Goal: Communication & Community: Answer question/provide support

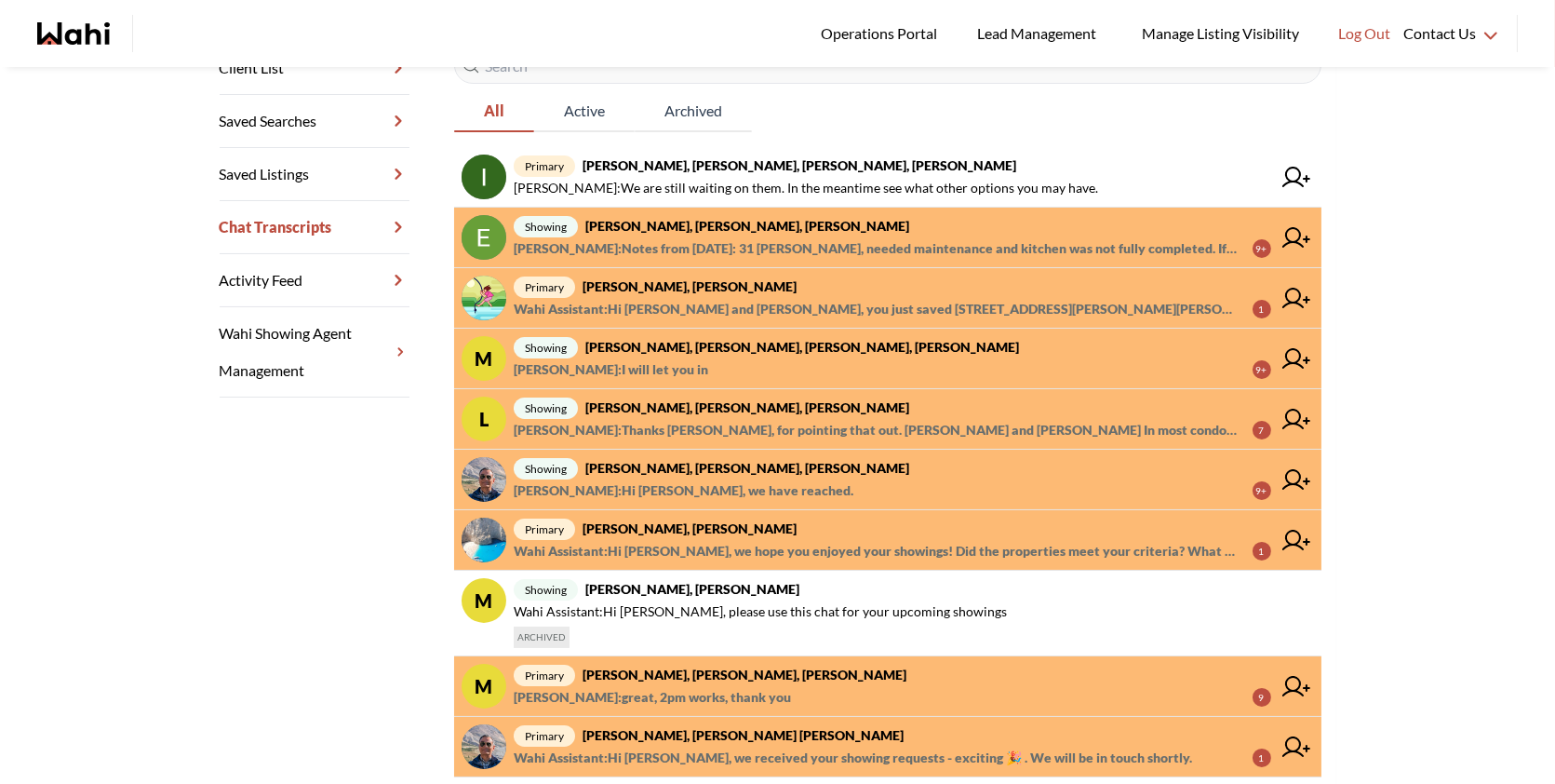
scroll to position [349, 0]
click at [727, 424] on span "Luisa Diaz : Thanks Paul, for pointing that out. Luisa and Rey In most condos, …" at bounding box center [876, 431] width 724 height 23
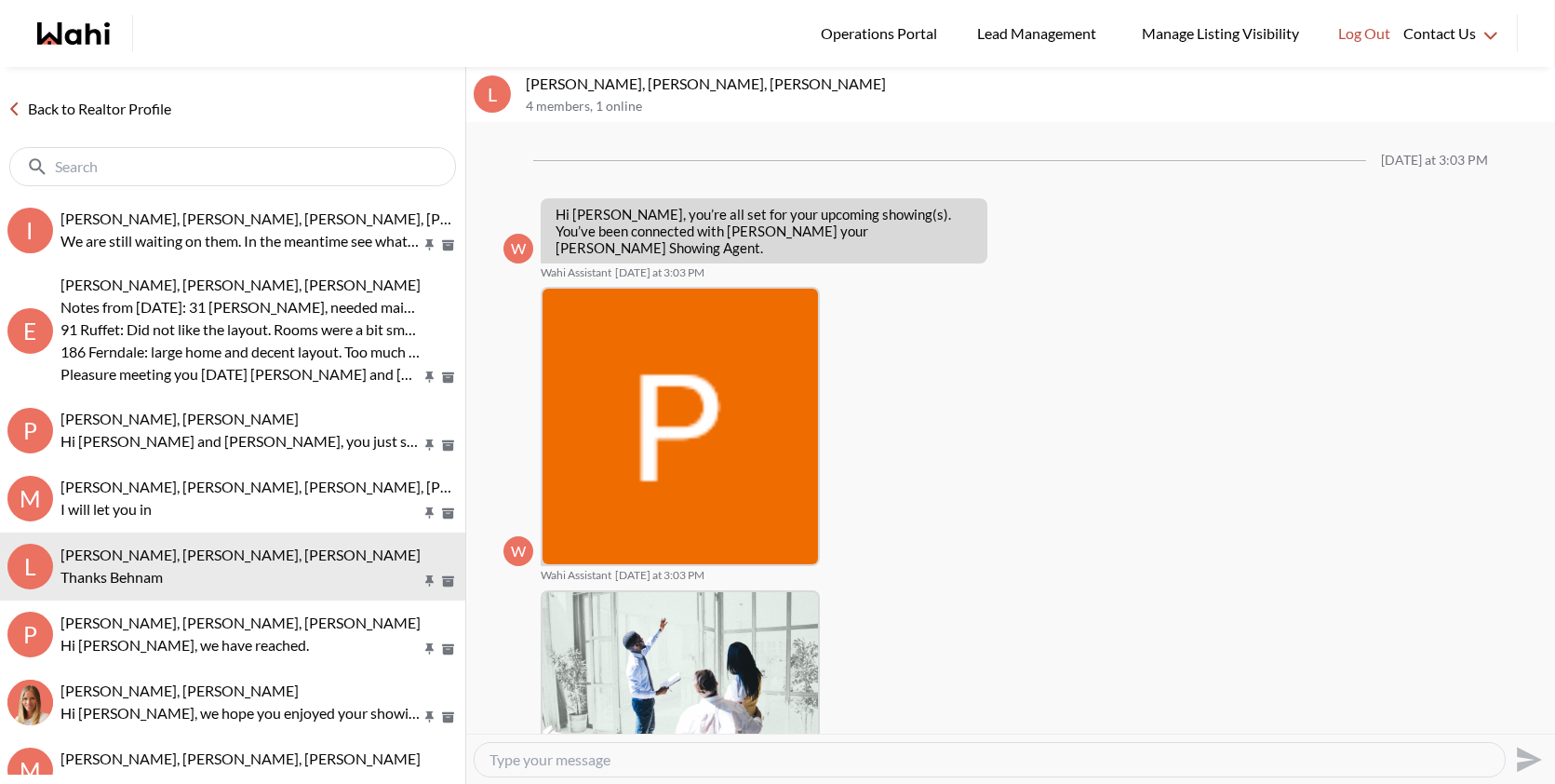
scroll to position [1373, 0]
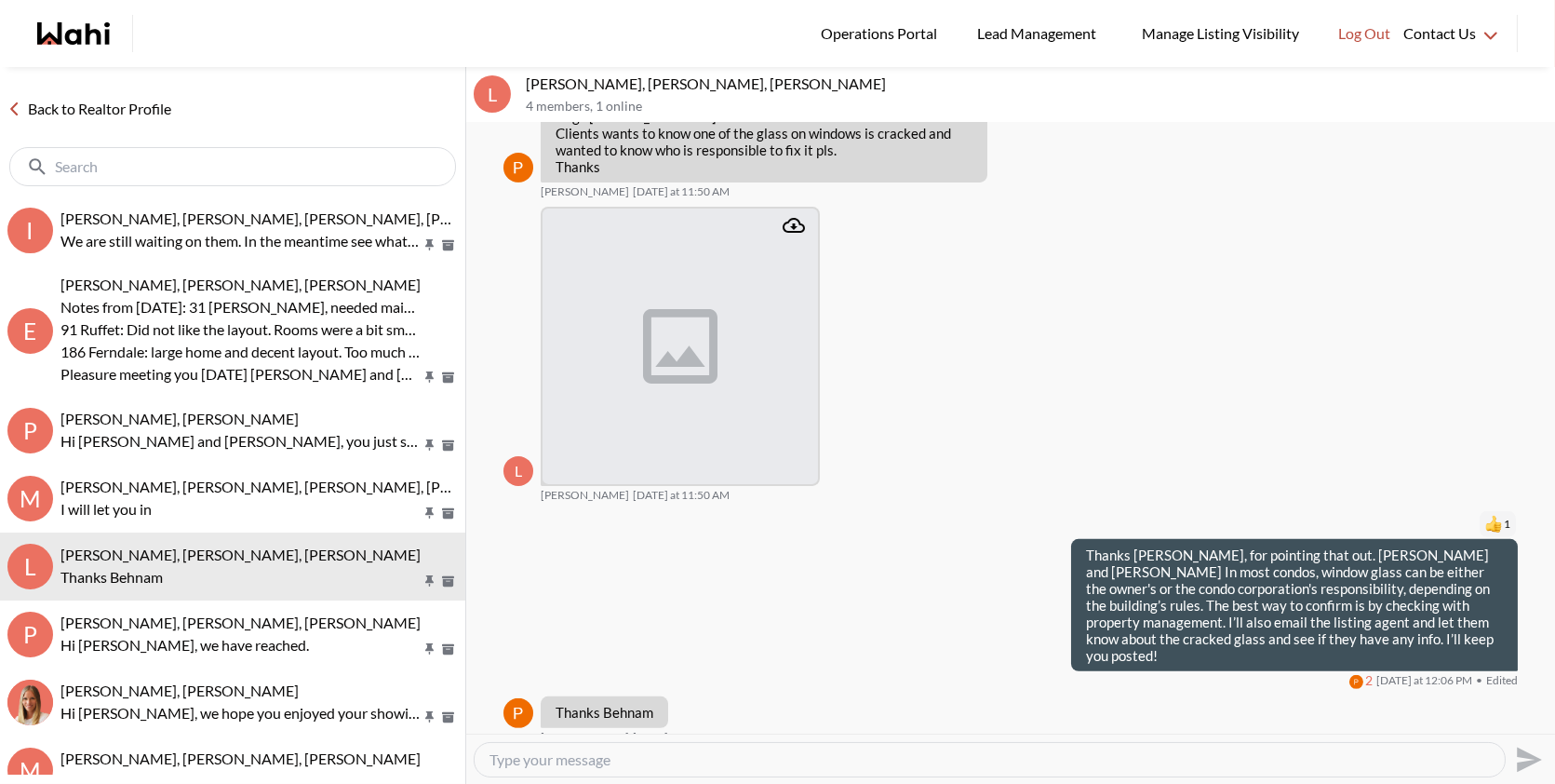
click at [626, 82] on p "[PERSON_NAME], [PERSON_NAME], [PERSON_NAME]" at bounding box center [1036, 84] width 1022 height 19
drag, startPoint x: 668, startPoint y: 80, endPoint x: 519, endPoint y: 90, distance: 149.3
click at [518, 90] on div "L Luisa Diaz, Rey Abella, Paul, Michelle 4 members , 1 online" at bounding box center [1011, 94] width 1089 height 56
copy p "Luisa Diaz, Rey Abella,"
click at [226, 177] on div at bounding box center [233, 166] width 447 height 39
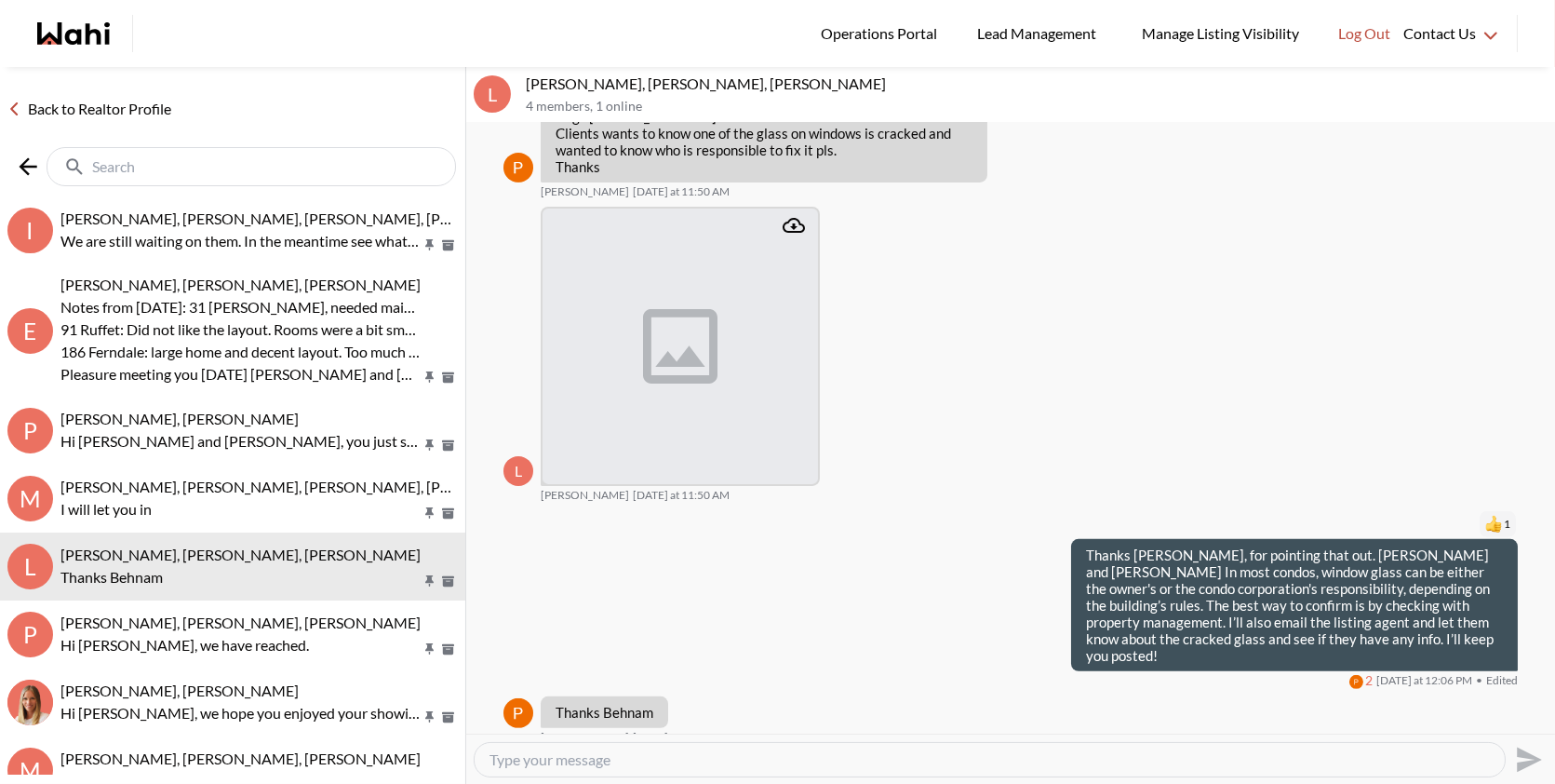
click at [234, 171] on input "text" at bounding box center [253, 167] width 322 height 19
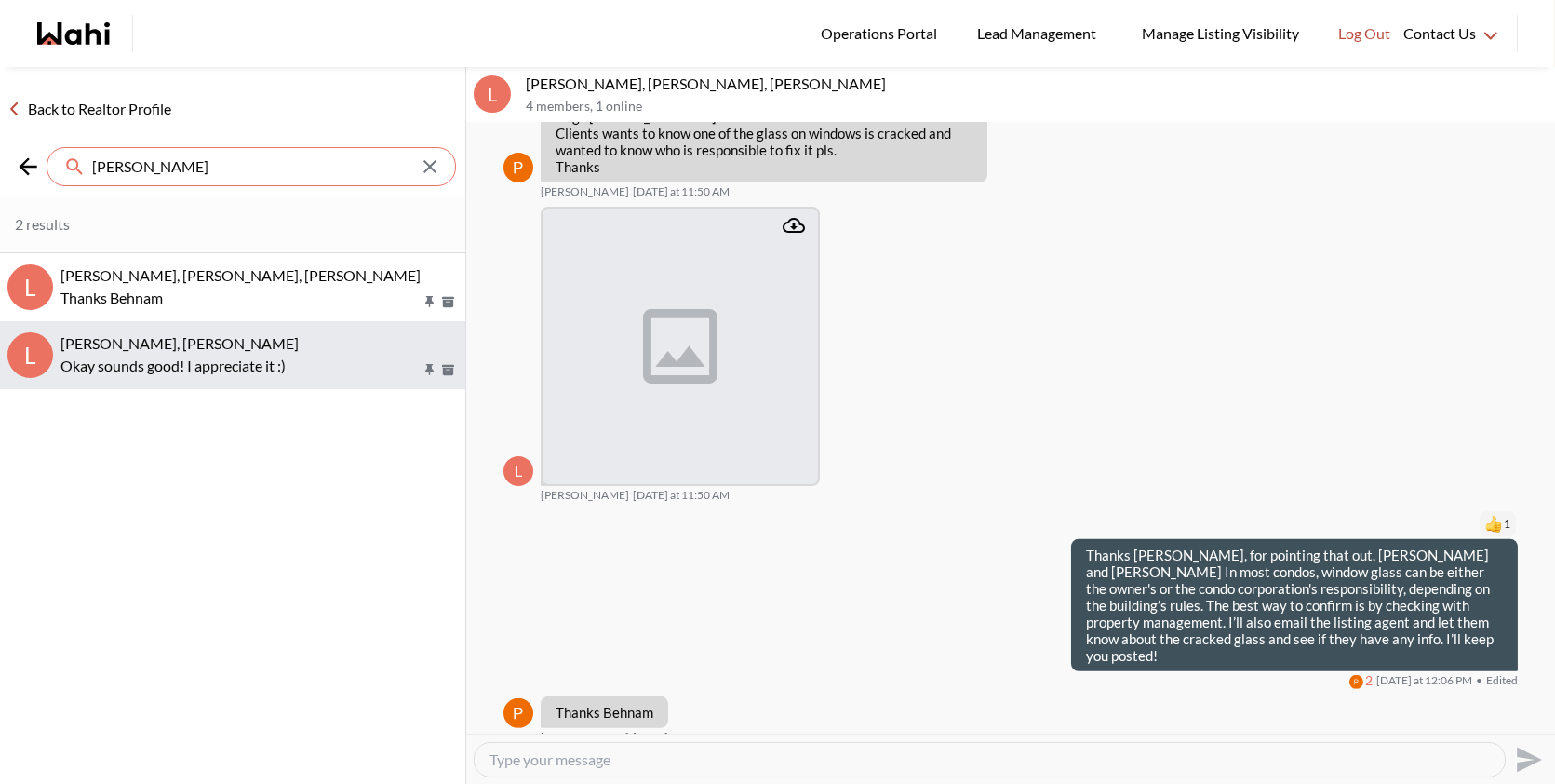
type input "luis"
click at [109, 350] on span "[PERSON_NAME], [PERSON_NAME]" at bounding box center [179, 342] width 239 height 18
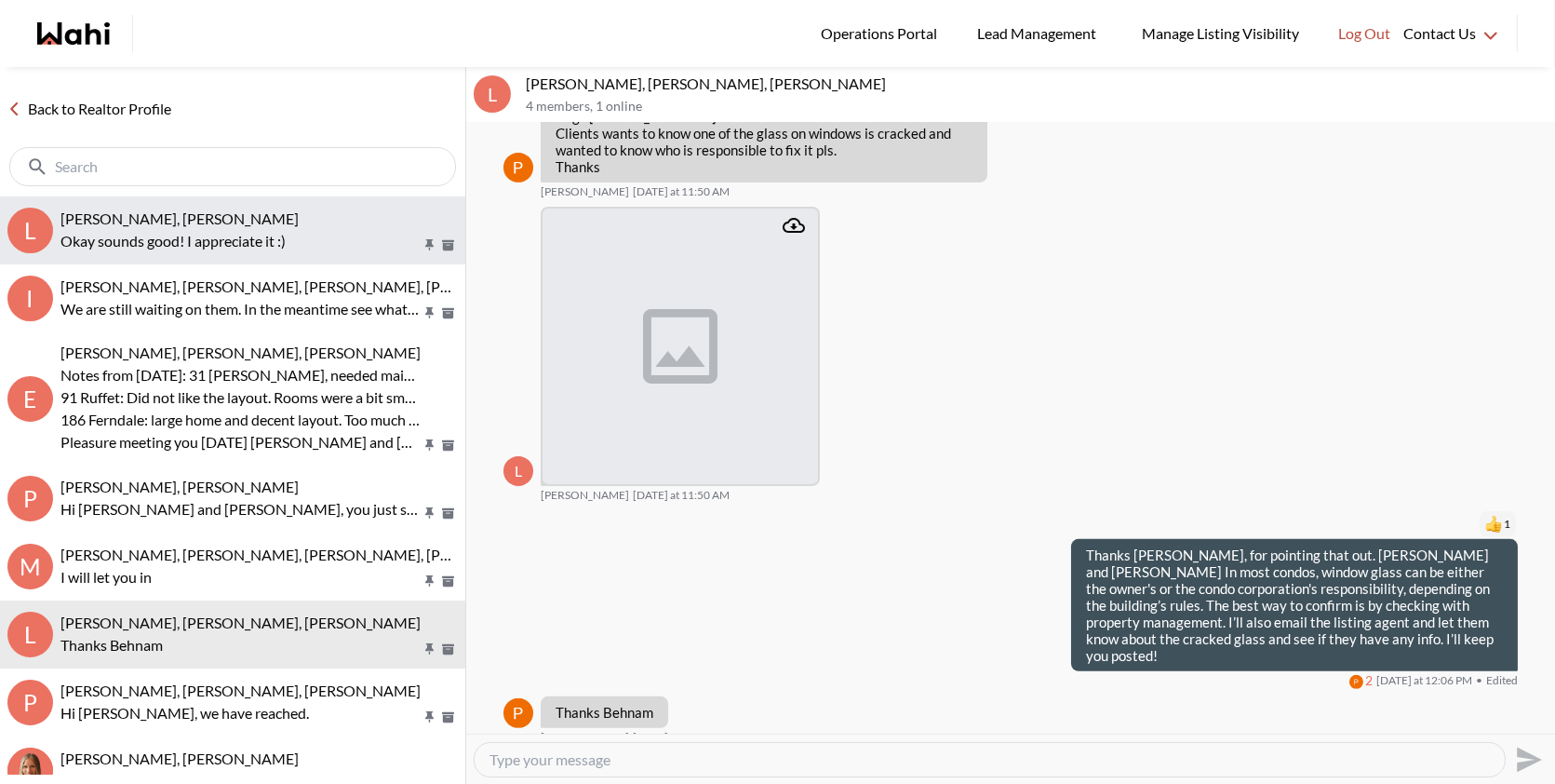
click at [262, 251] on button "L Luisa Diaz, Rey Abella, Michelle Okay sounds good! I appreciate it :)" at bounding box center [232, 230] width 465 height 68
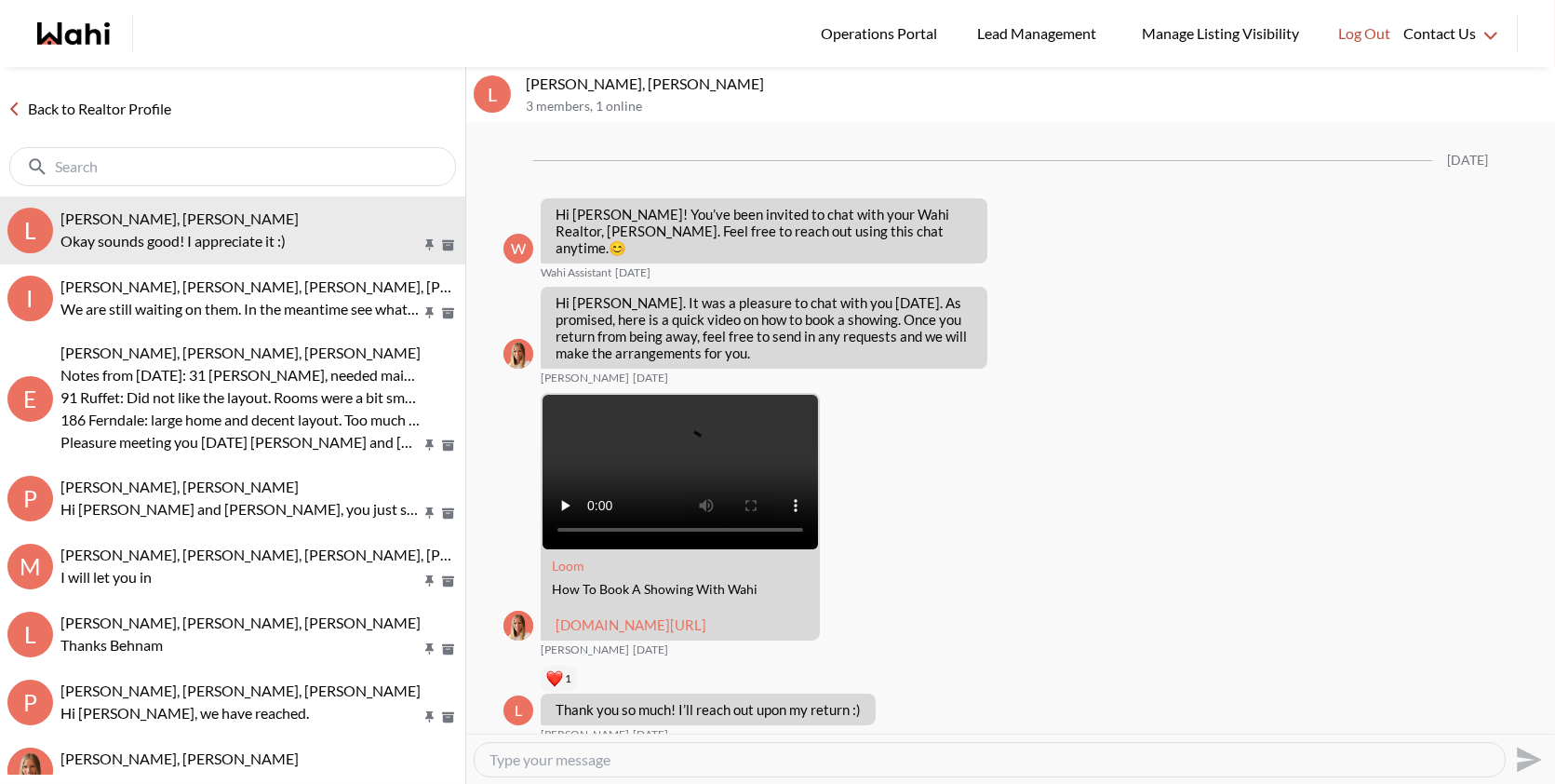
scroll to position [1106, 0]
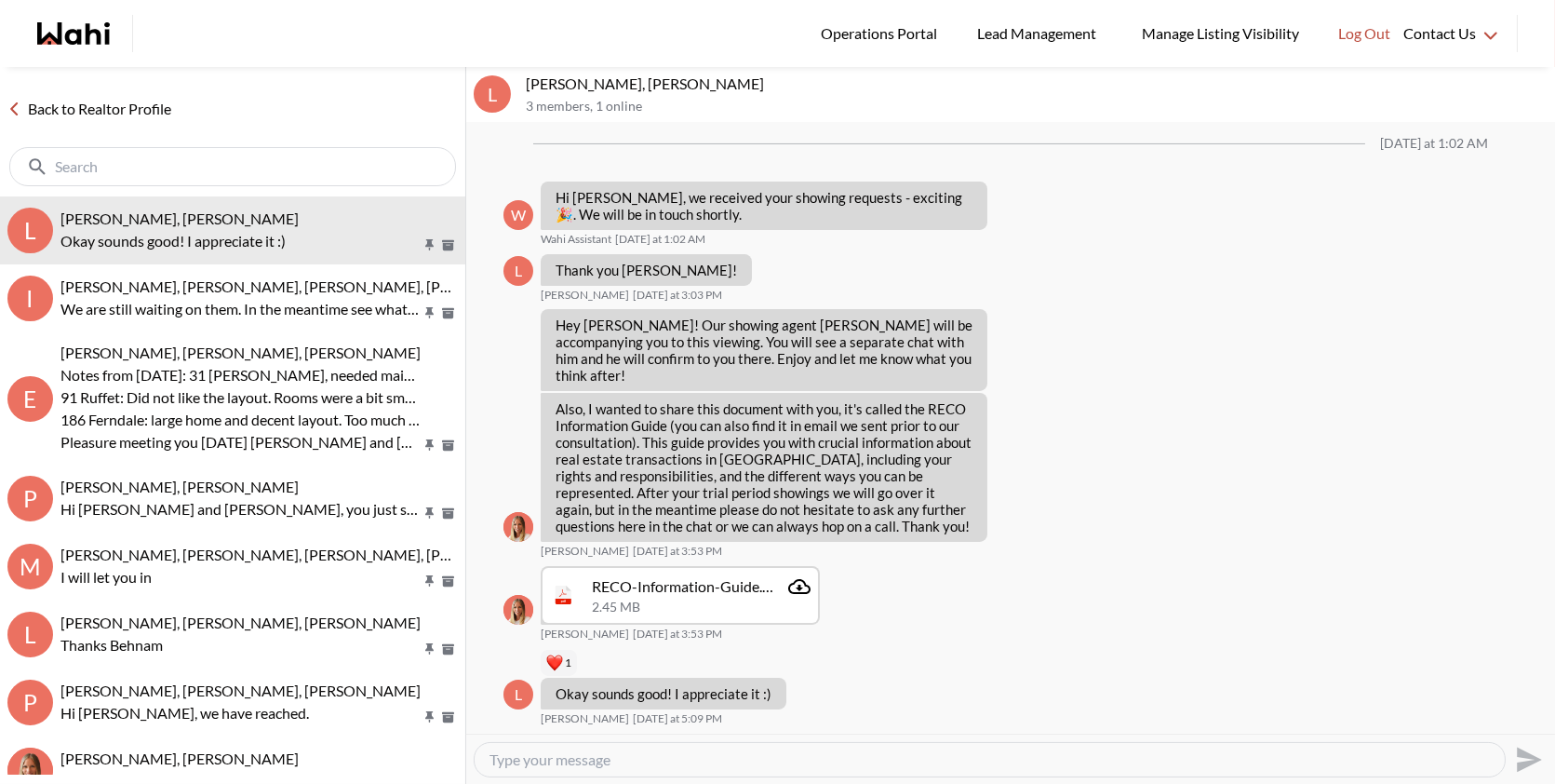
click at [549, 770] on div at bounding box center [990, 759] width 1030 height 34
click at [560, 760] on textarea "Type your message" at bounding box center [990, 759] width 1000 height 19
paste textarea "Hi [PERSON_NAME] and [PERSON_NAME], I heard back from the listing agent. The se…"
type textarea "Hi [PERSON_NAME] and [PERSON_NAME], I heard back from the listing agent. The se…"
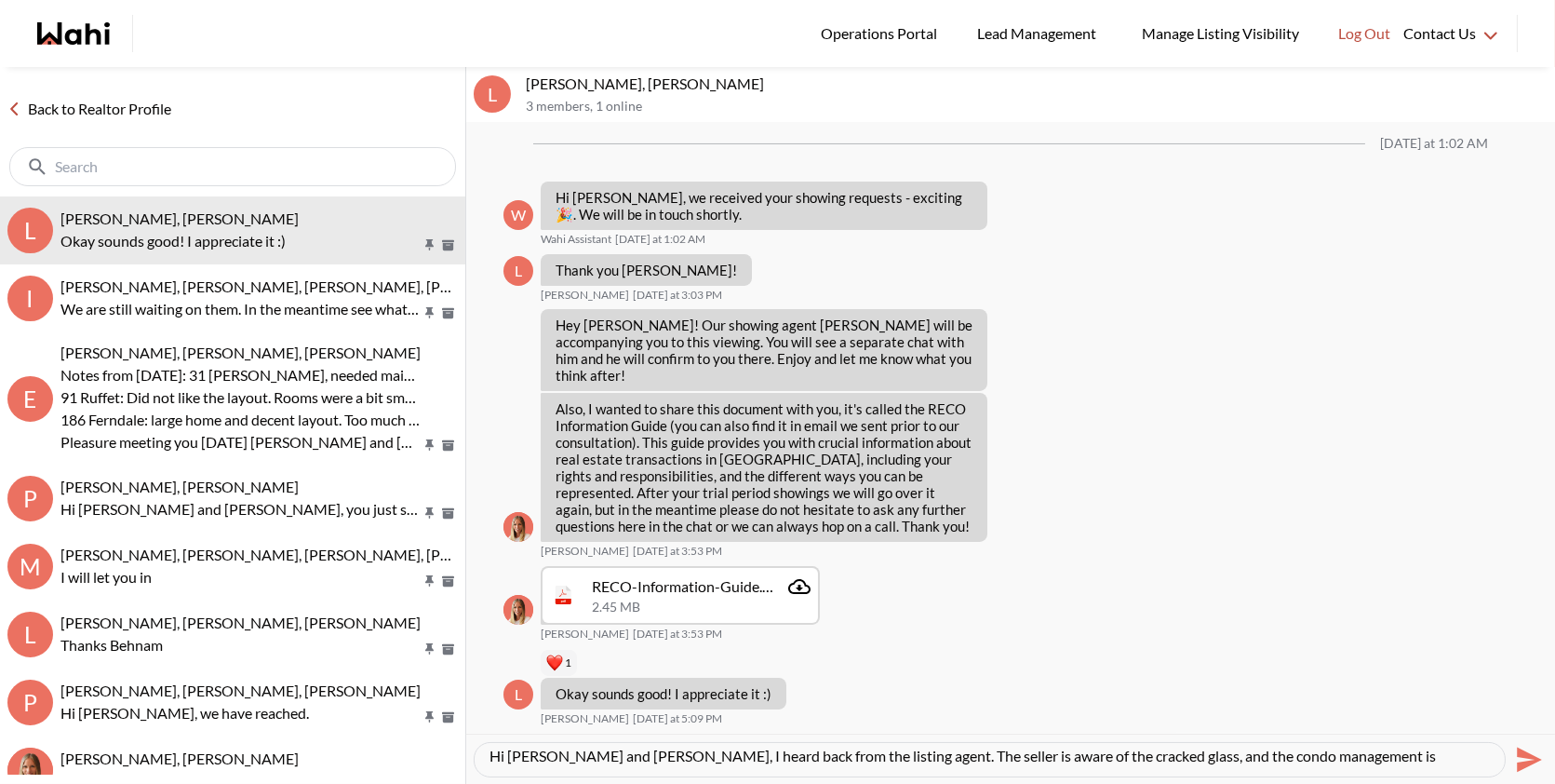
scroll to position [0, 0]
click at [1526, 760] on icon "Send" at bounding box center [1530, 759] width 25 height 25
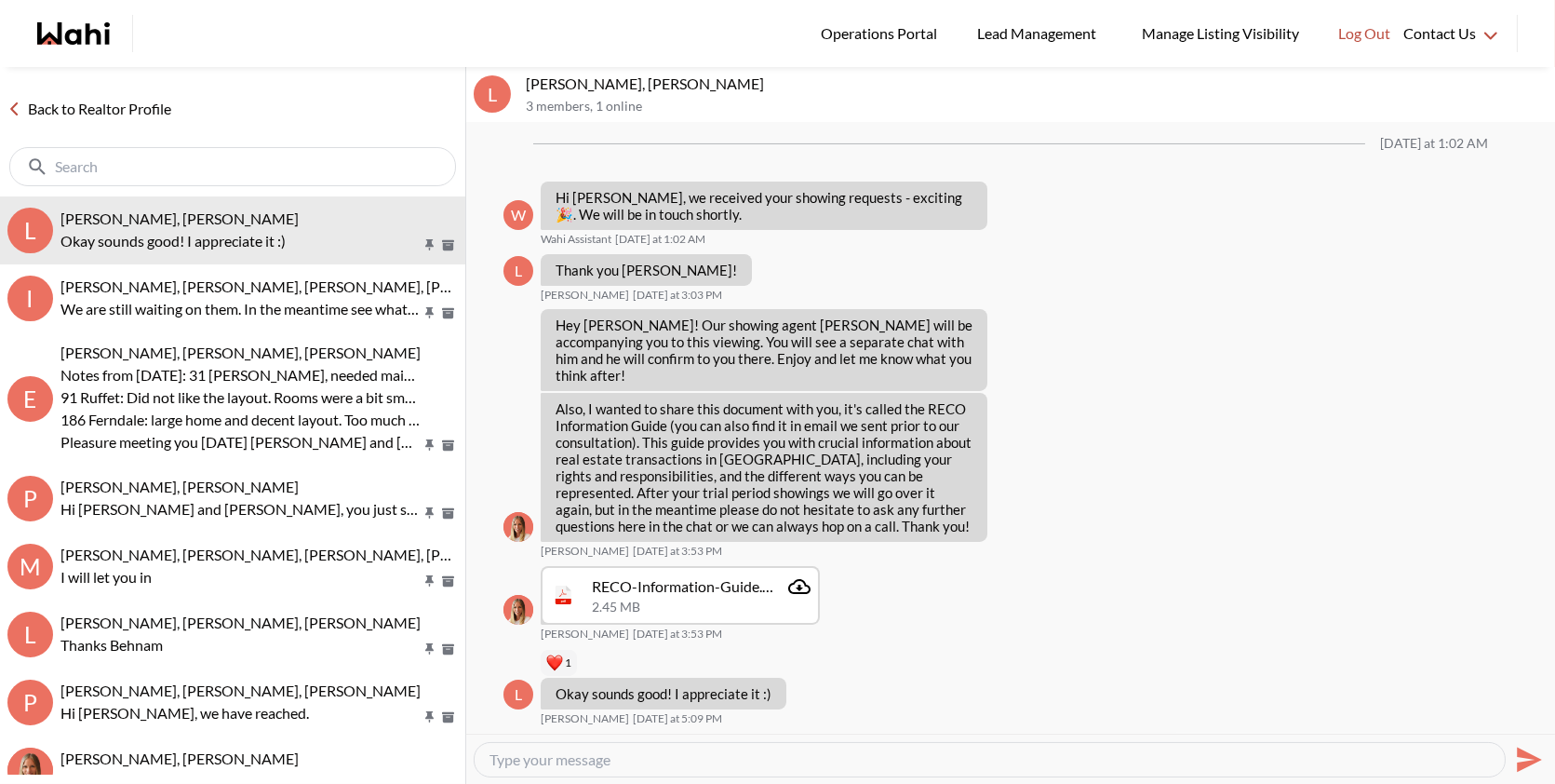
scroll to position [1287, 0]
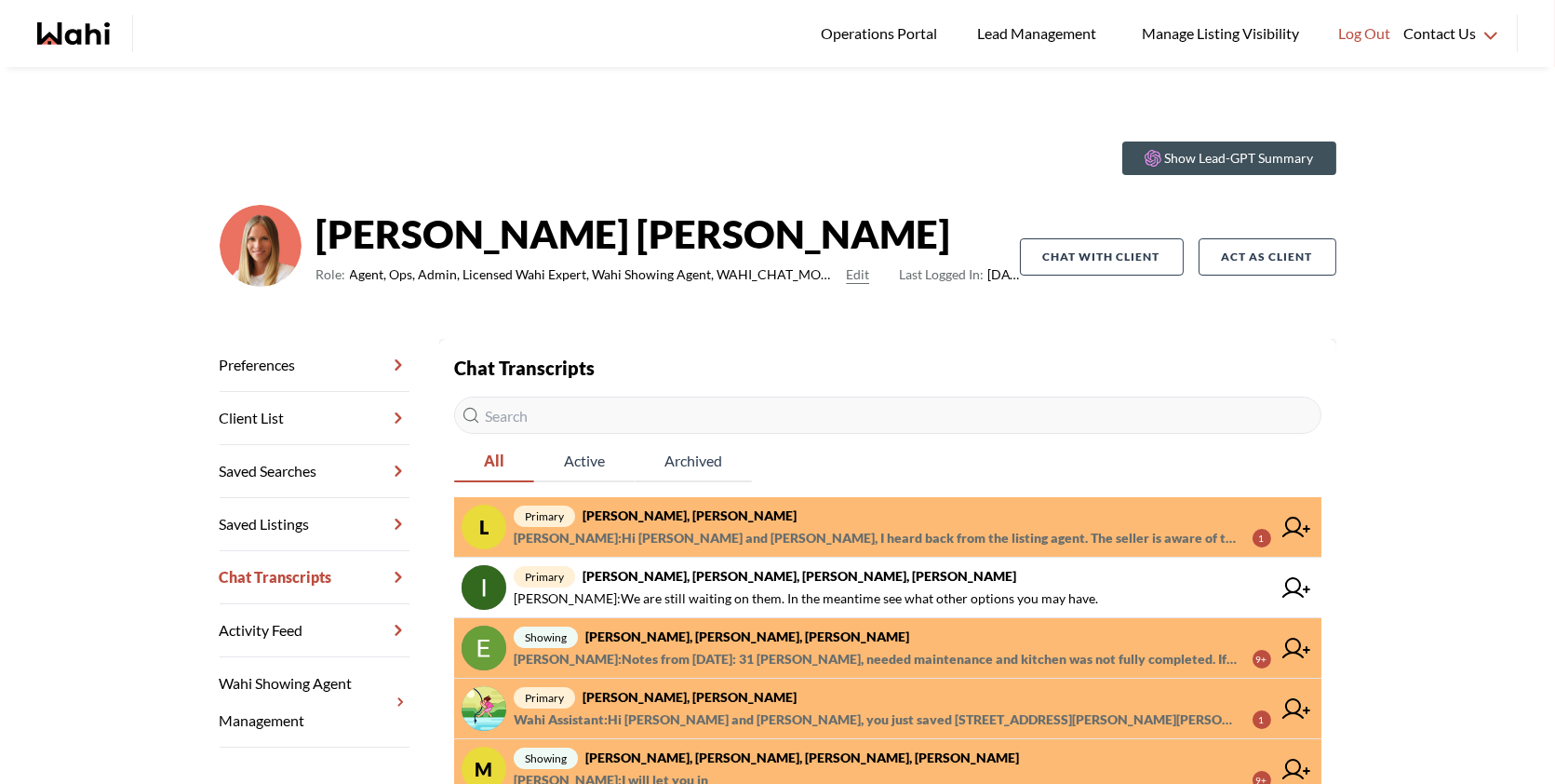
click at [905, 510] on span "primary Luisa Diaz, Rey Abella, Michelle" at bounding box center [893, 516] width 758 height 23
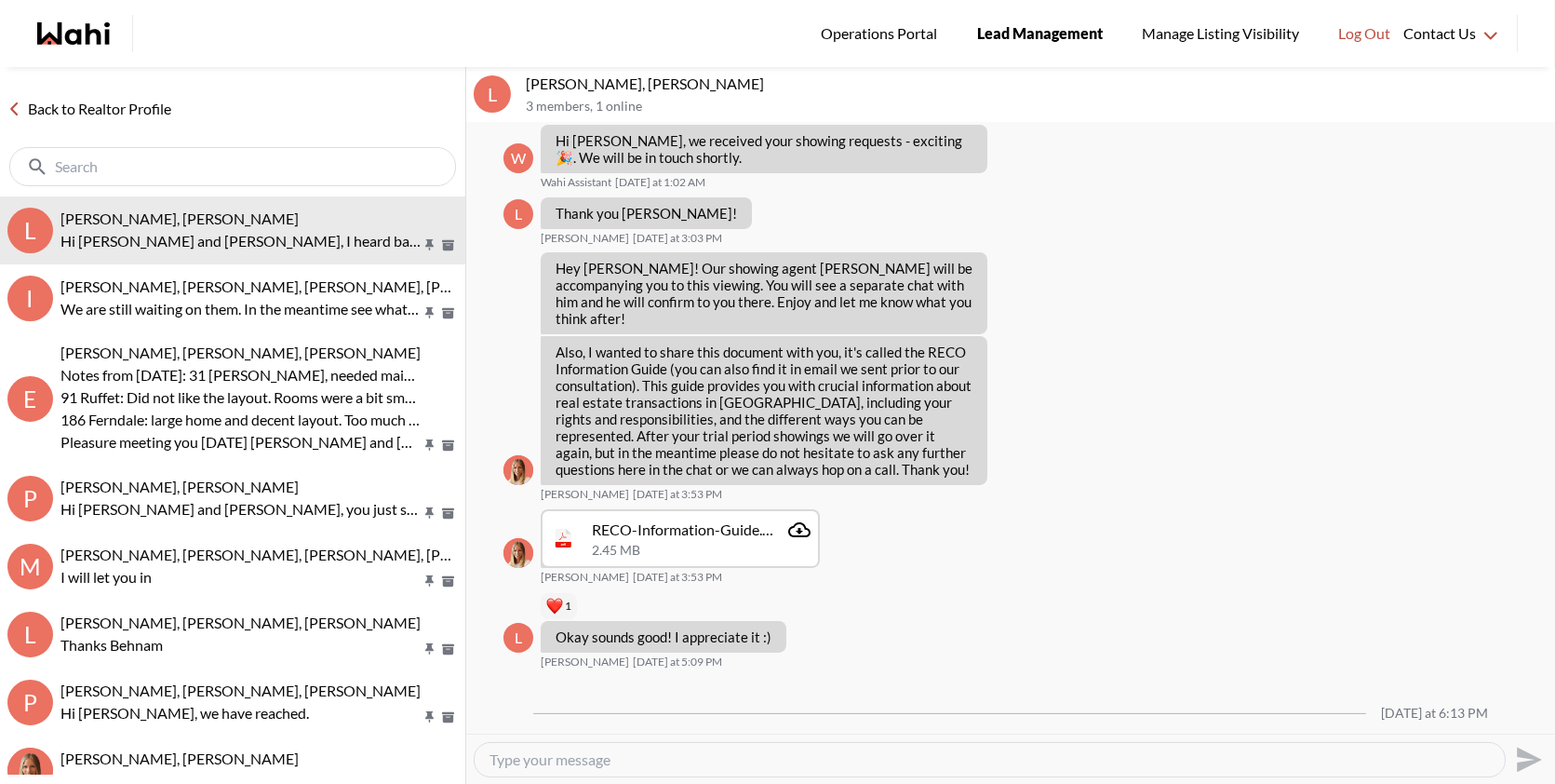
scroll to position [1234, 0]
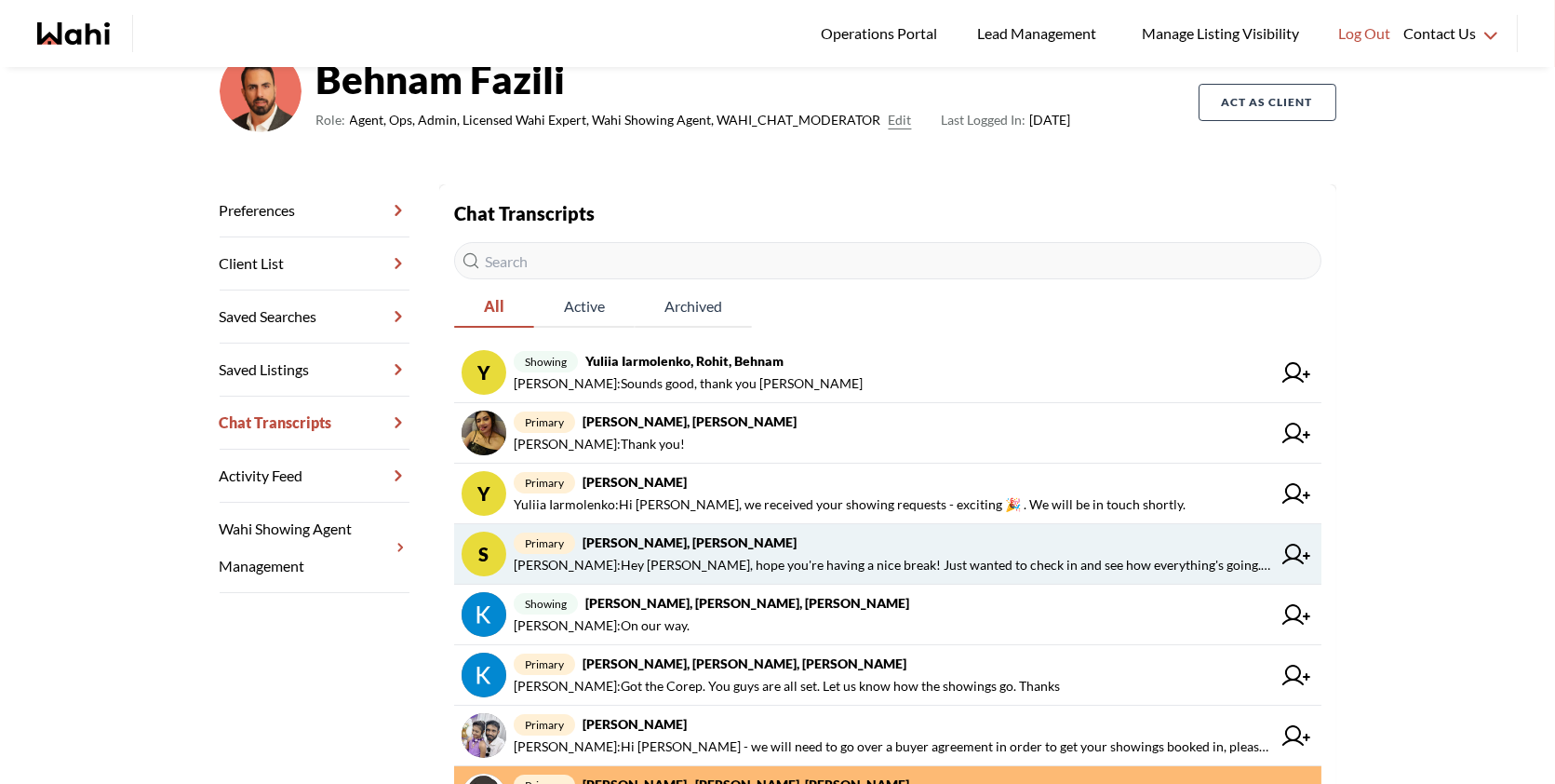
scroll to position [160, 0]
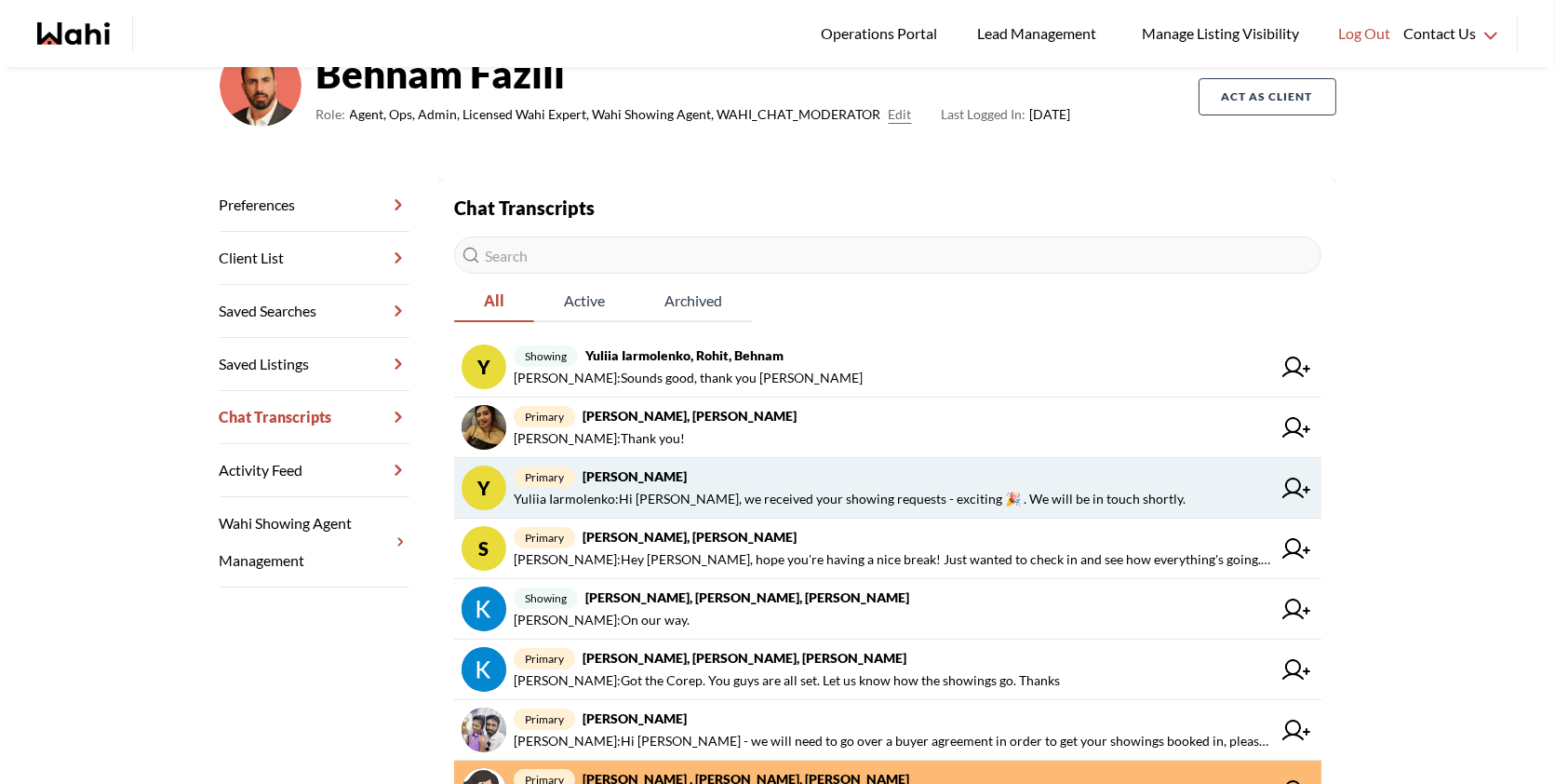
click at [745, 494] on span "Yuliia Iarmolenko : Hi Yuliia, we received your showing requests - exciting 🎉 .…" at bounding box center [850, 499] width 672 height 23
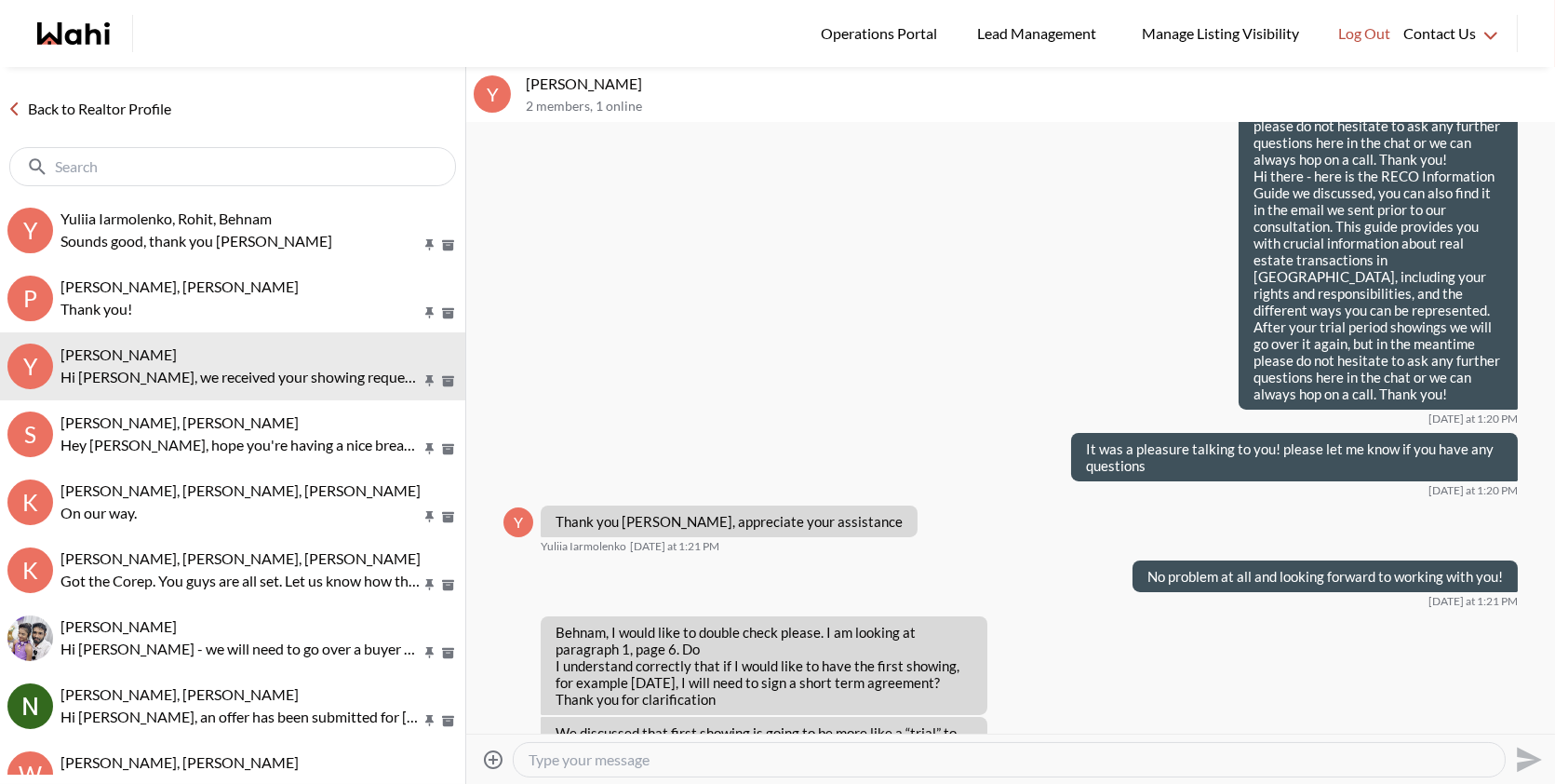
scroll to position [830, 0]
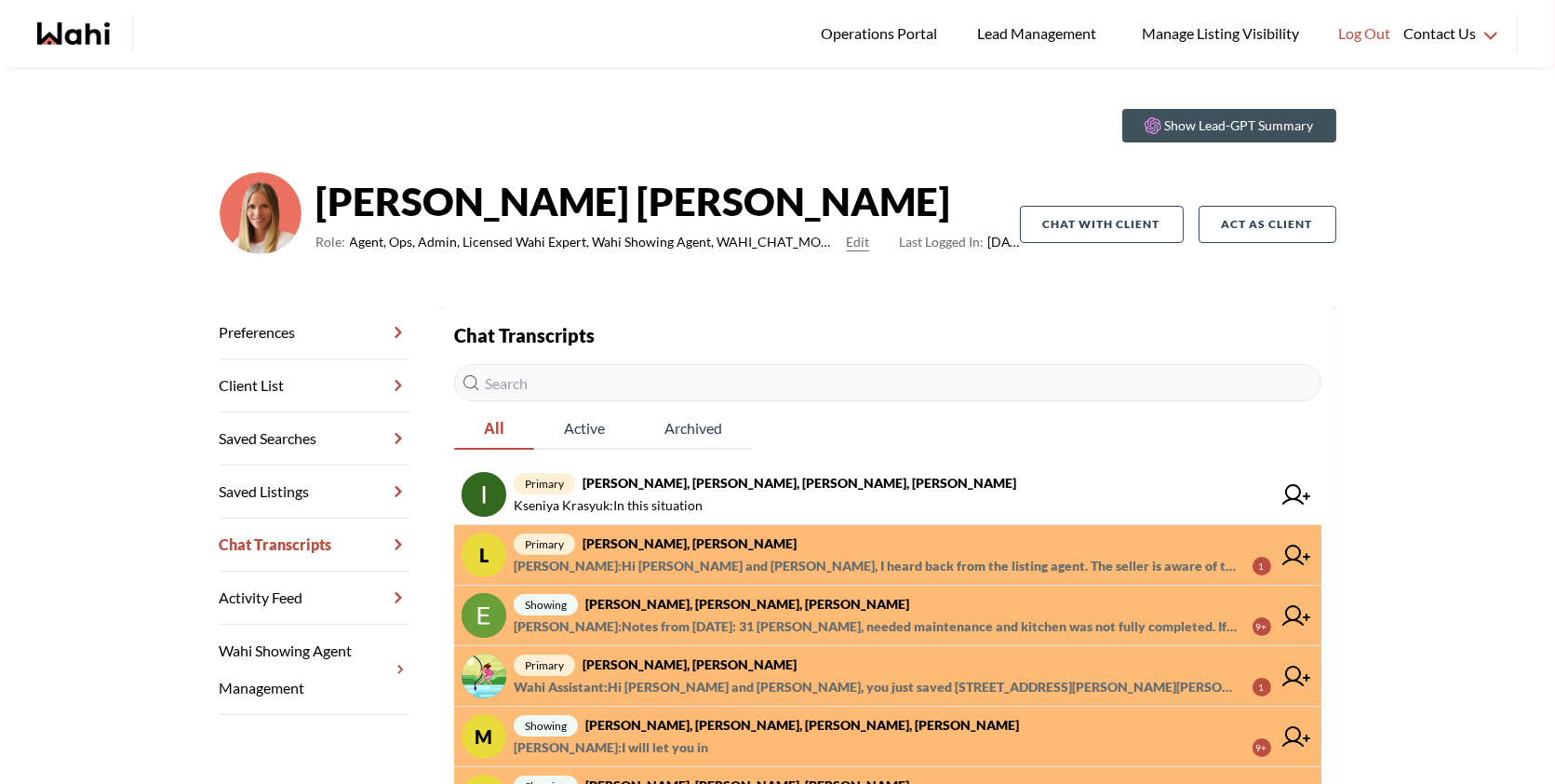
scroll to position [34, 0]
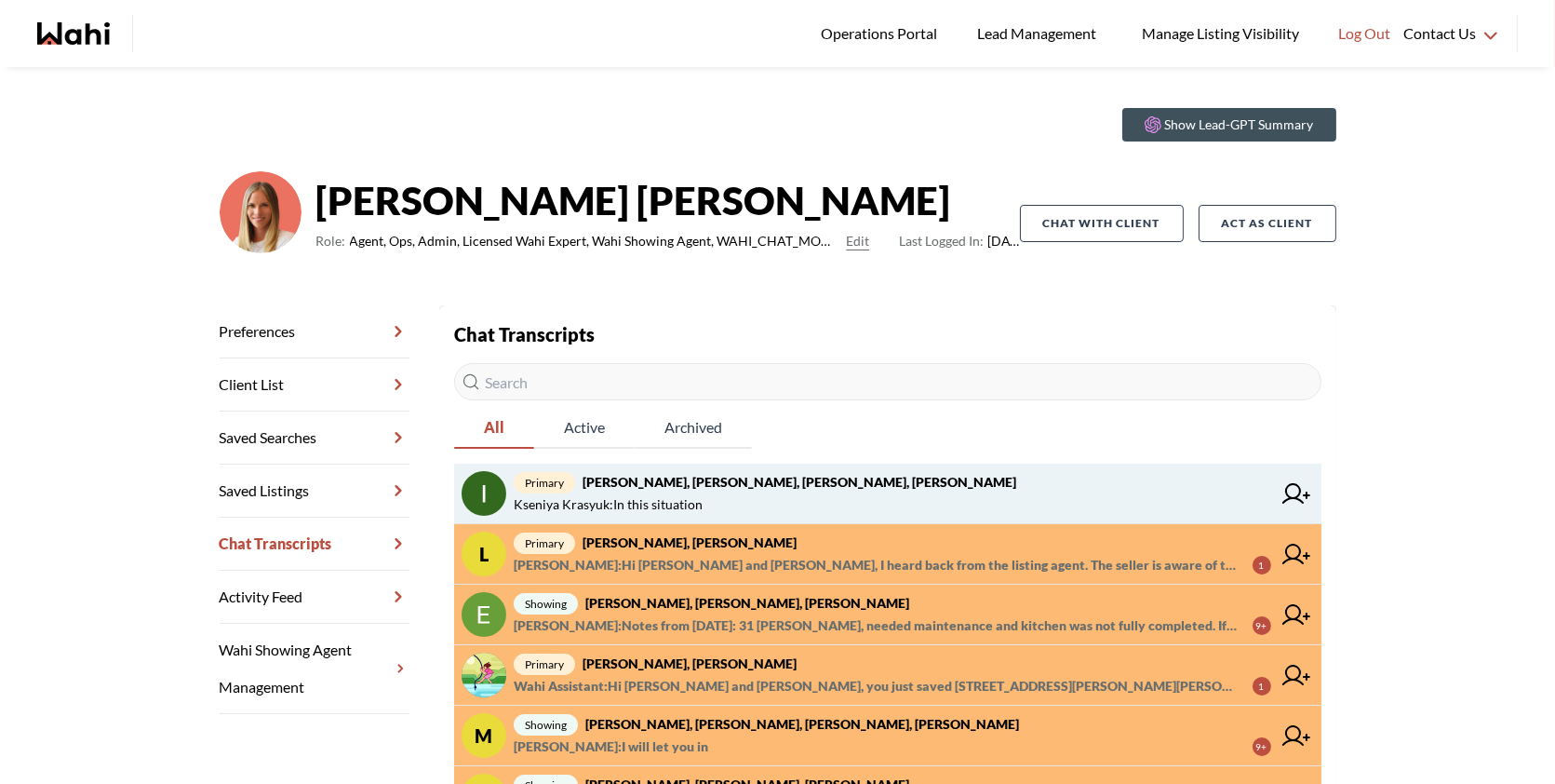
click at [963, 487] on span "primary [PERSON_NAME], [PERSON_NAME], [PERSON_NAME], [PERSON_NAME]" at bounding box center [893, 482] width 758 height 23
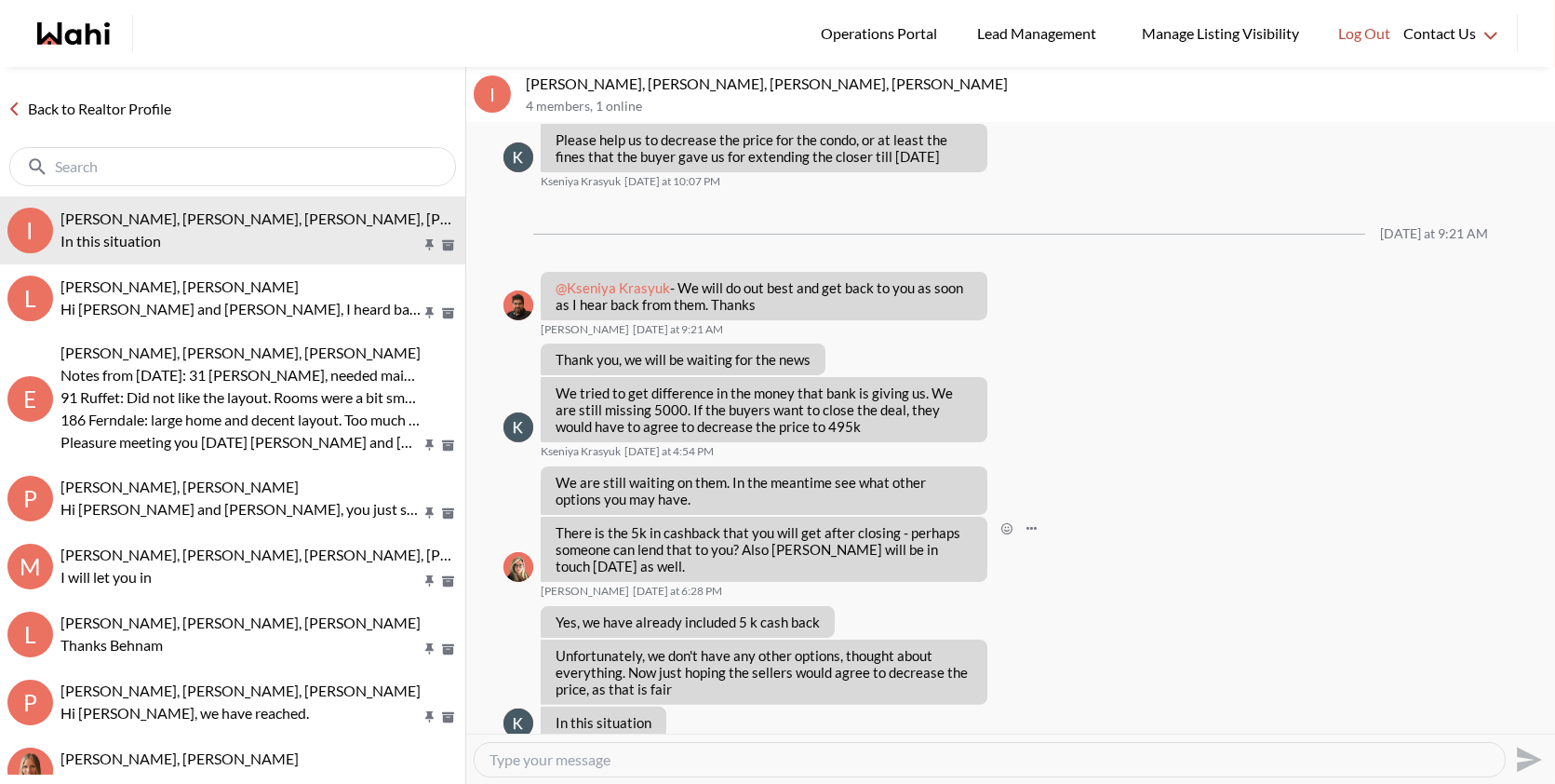
scroll to position [1230, 0]
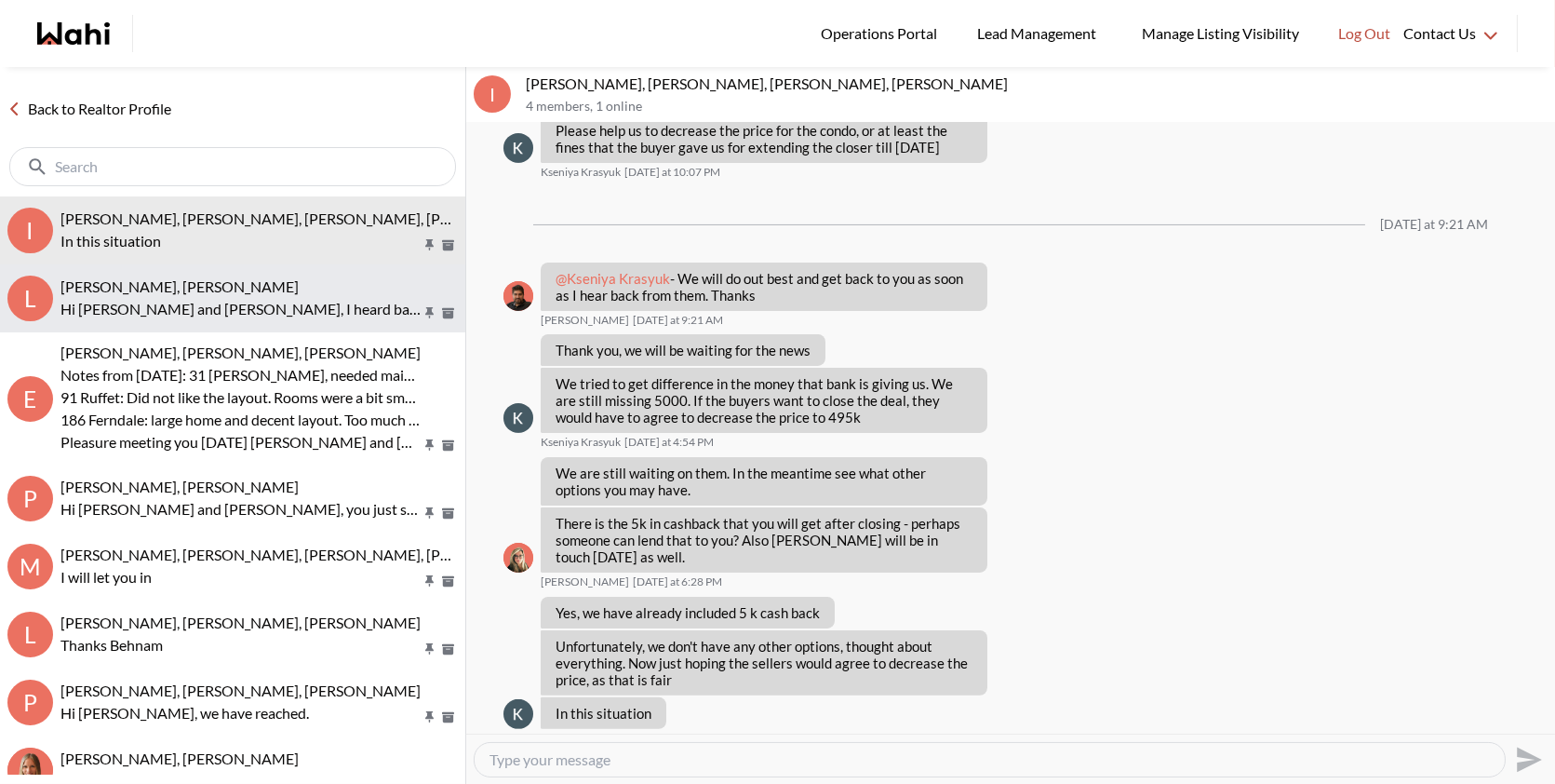
click at [175, 285] on span "[PERSON_NAME], [PERSON_NAME]" at bounding box center [179, 286] width 239 height 18
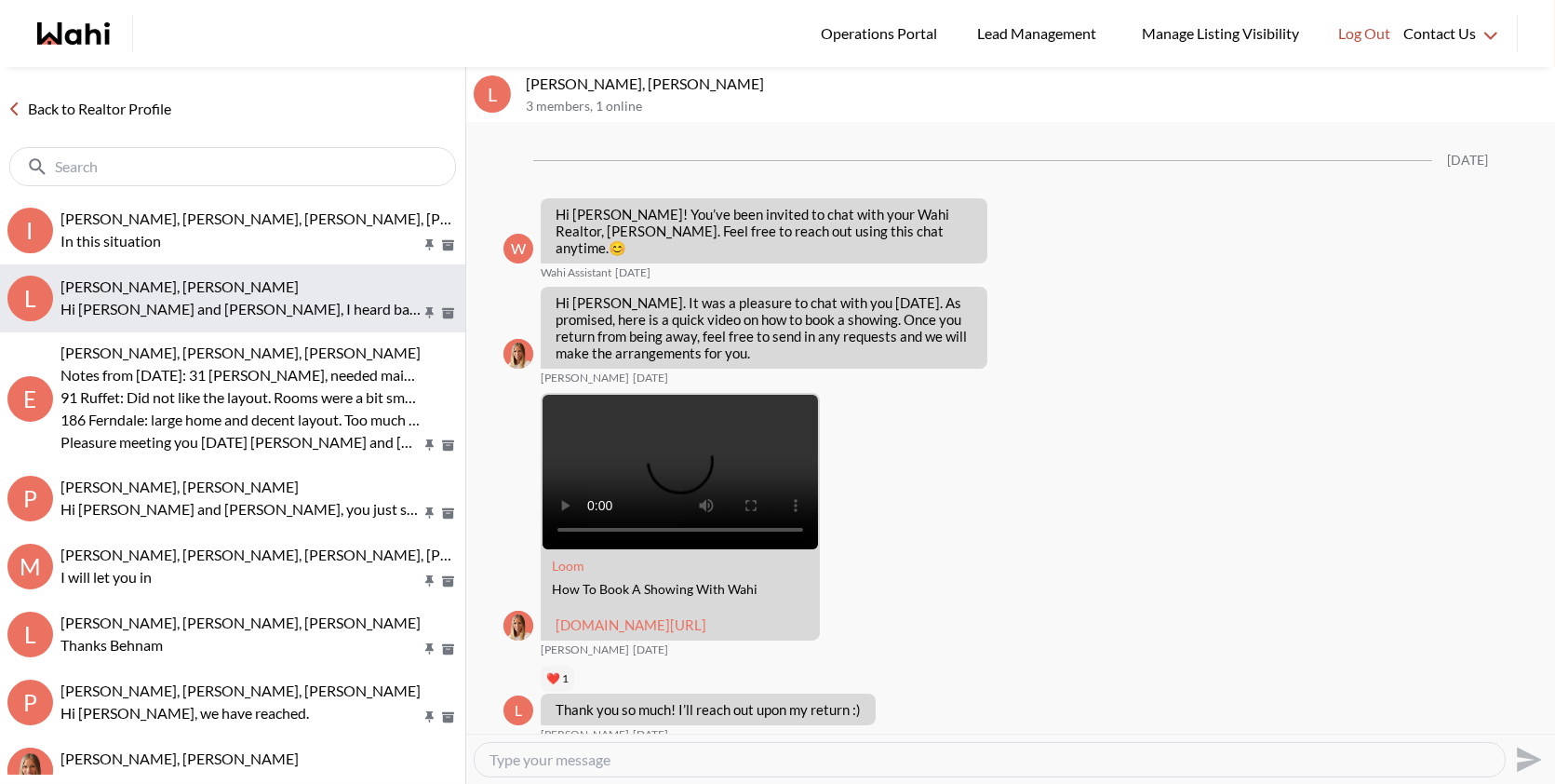
scroll to position [1287, 0]
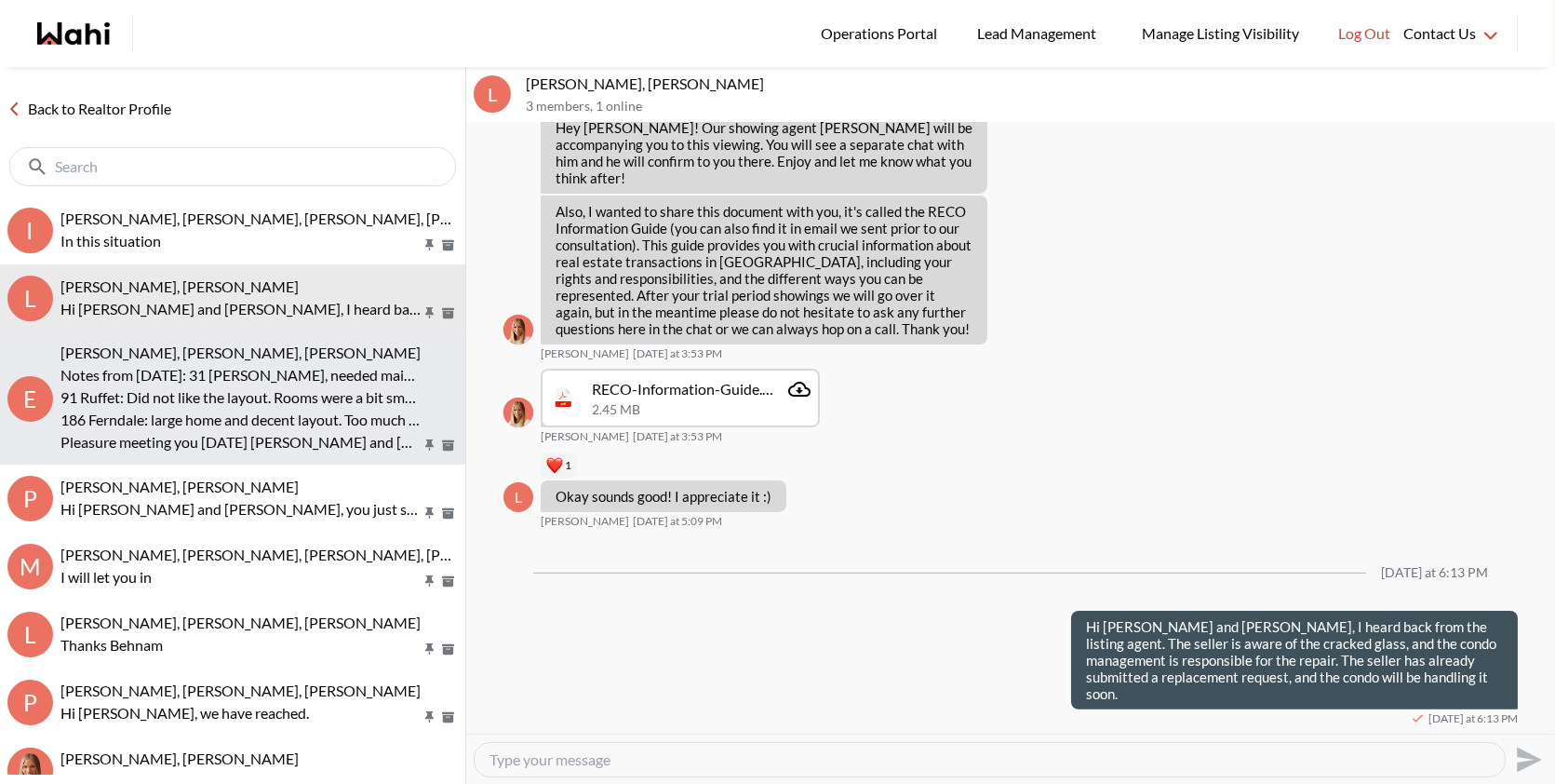
click at [175, 365] on p "Notes from today: 31 Blair, needed maintenance and kitchen was not fully comple…" at bounding box center [241, 375] width 360 height 23
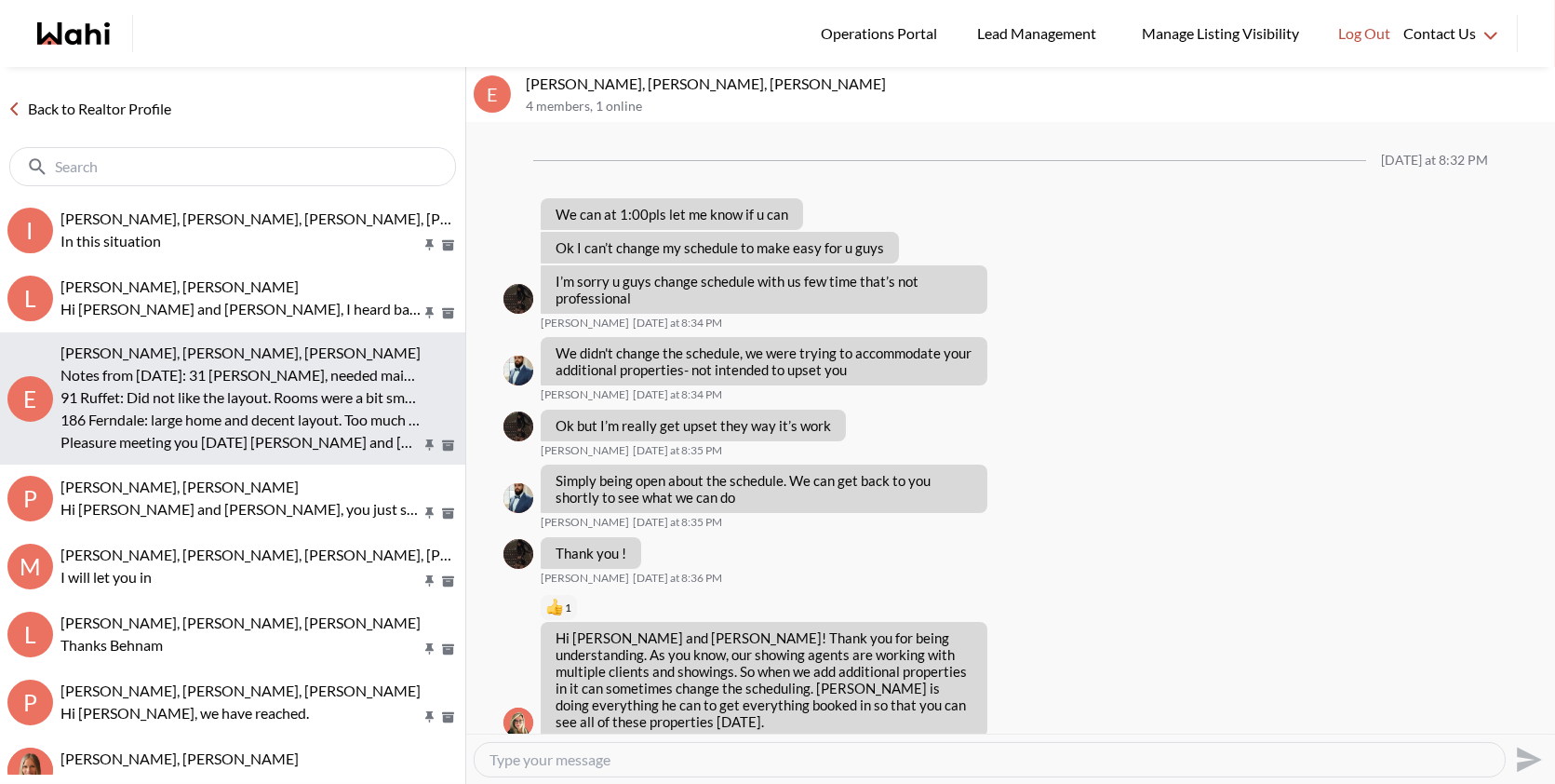
scroll to position [1394, 0]
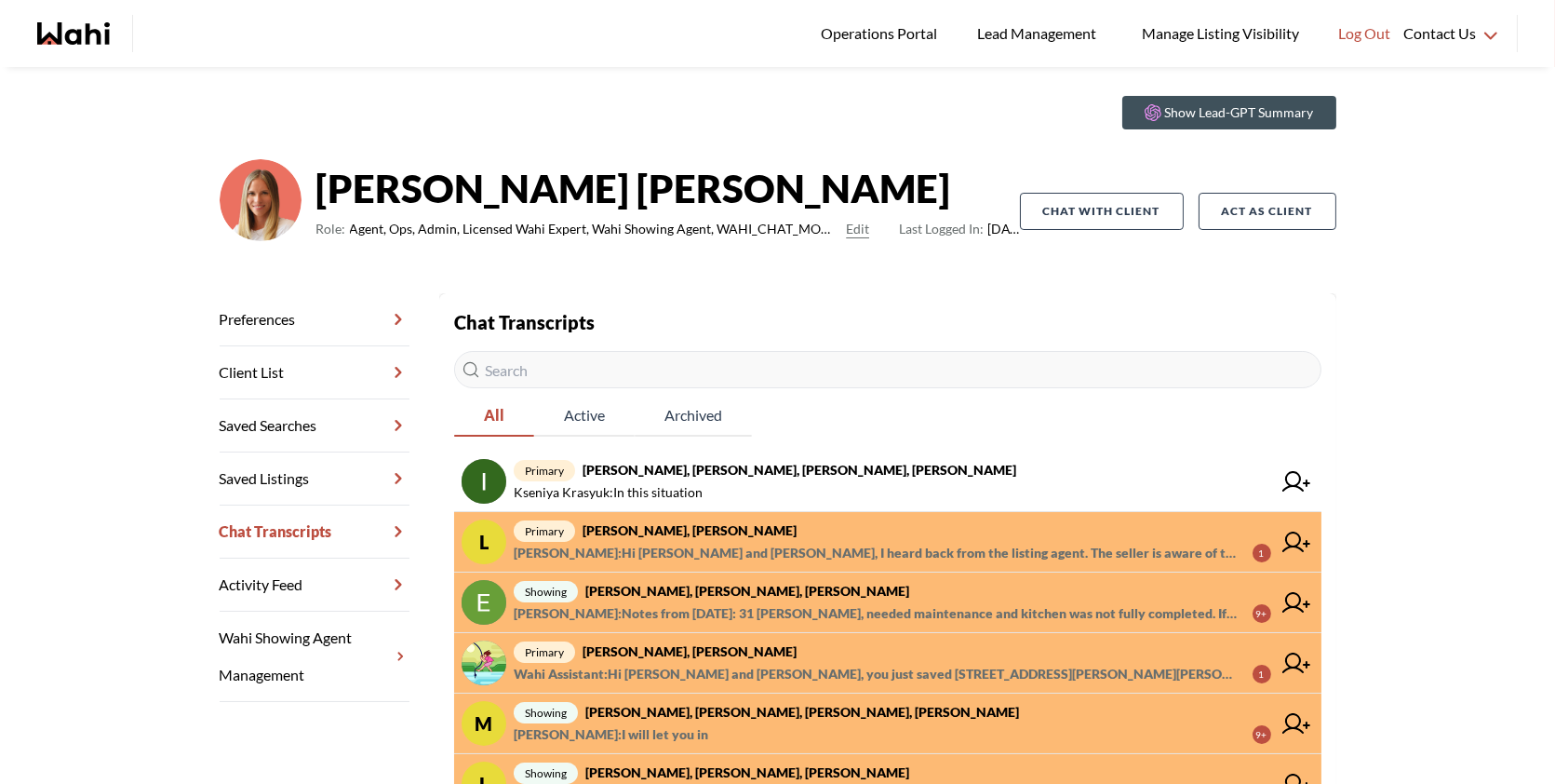
scroll to position [37, 0]
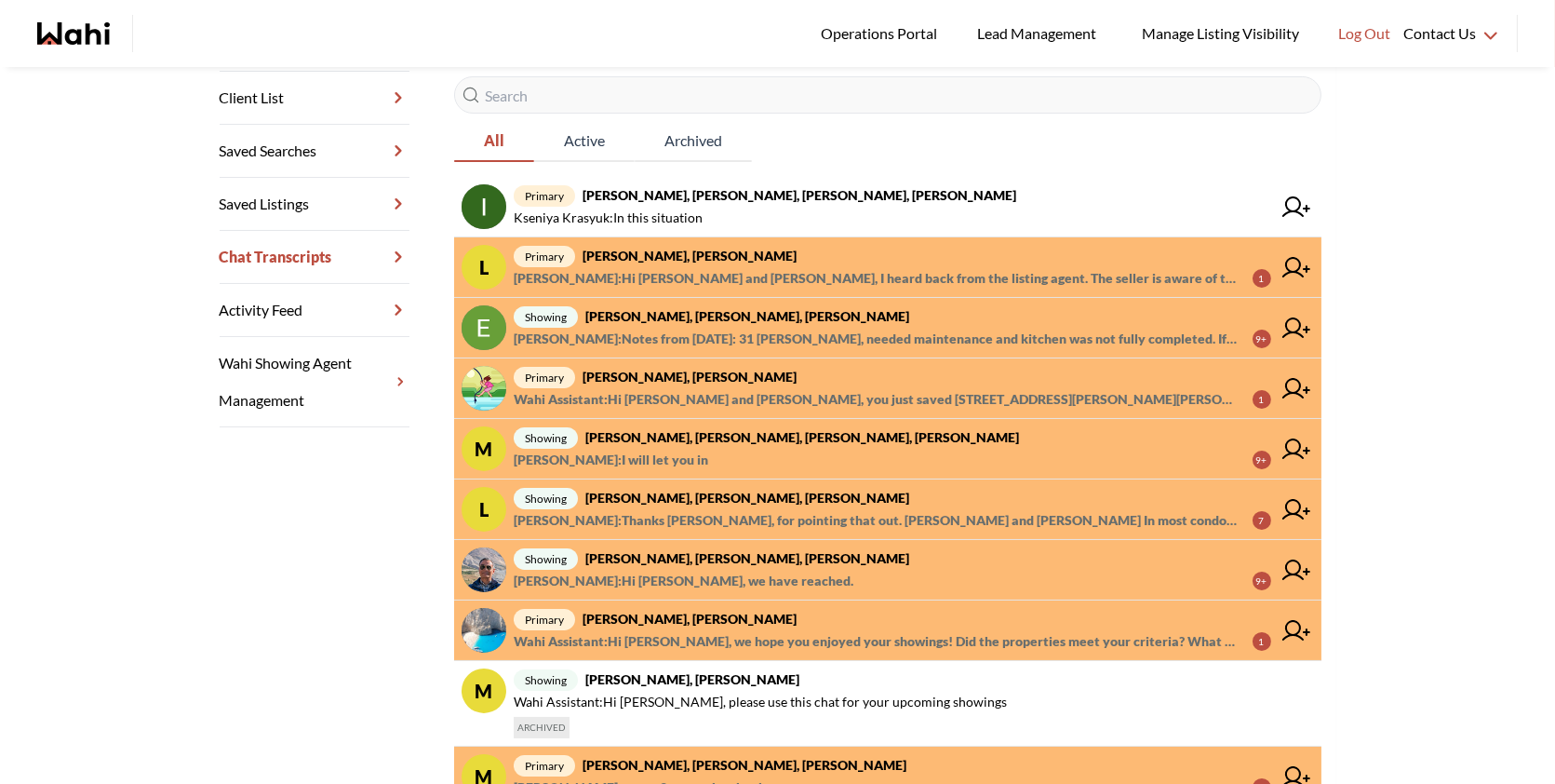
scroll to position [322, 0]
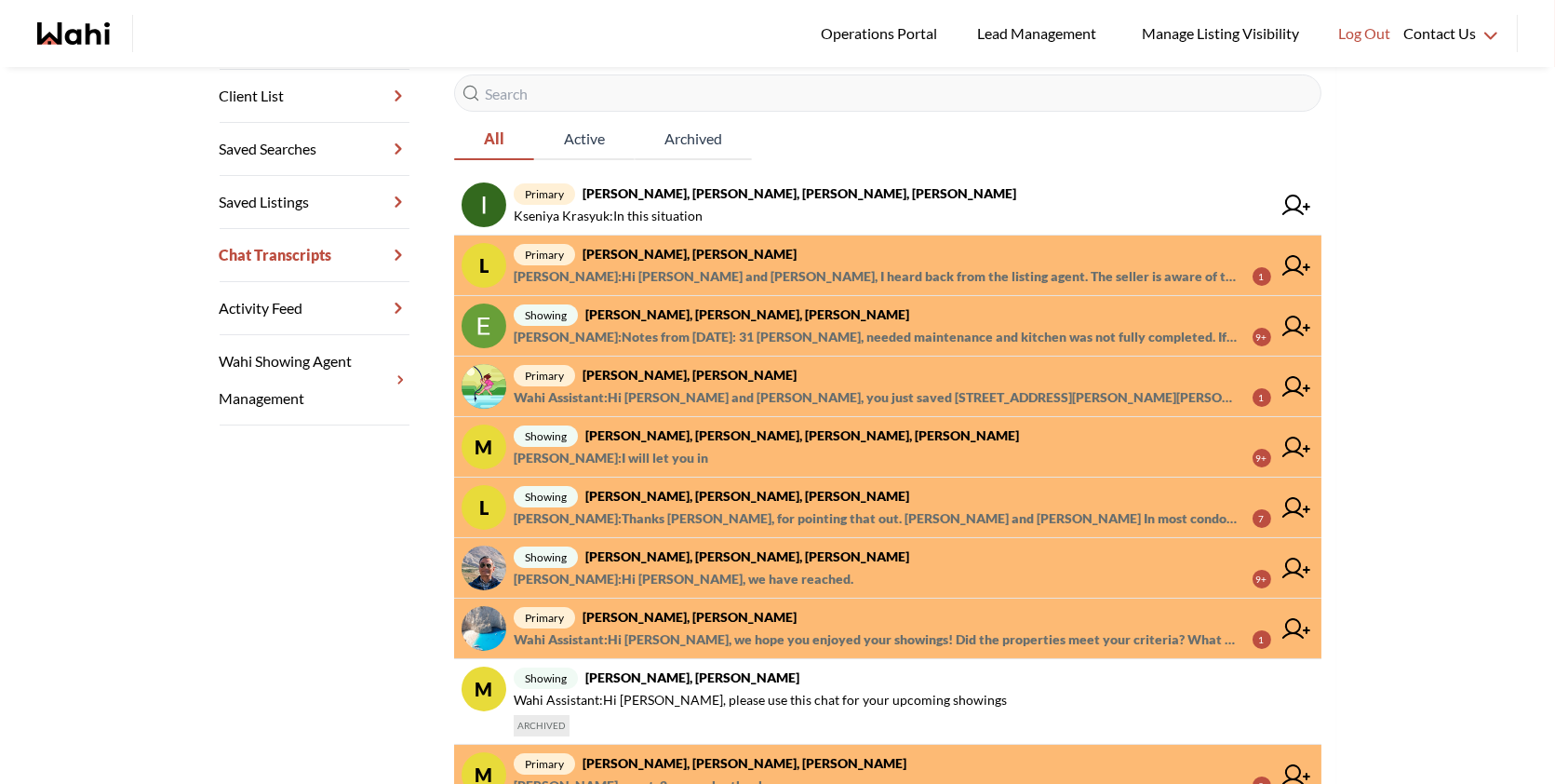
click at [724, 328] on span "Behnam Fazili : Notes from today: 31 Blair, needed maintenance and kitchen was …" at bounding box center [876, 337] width 724 height 23
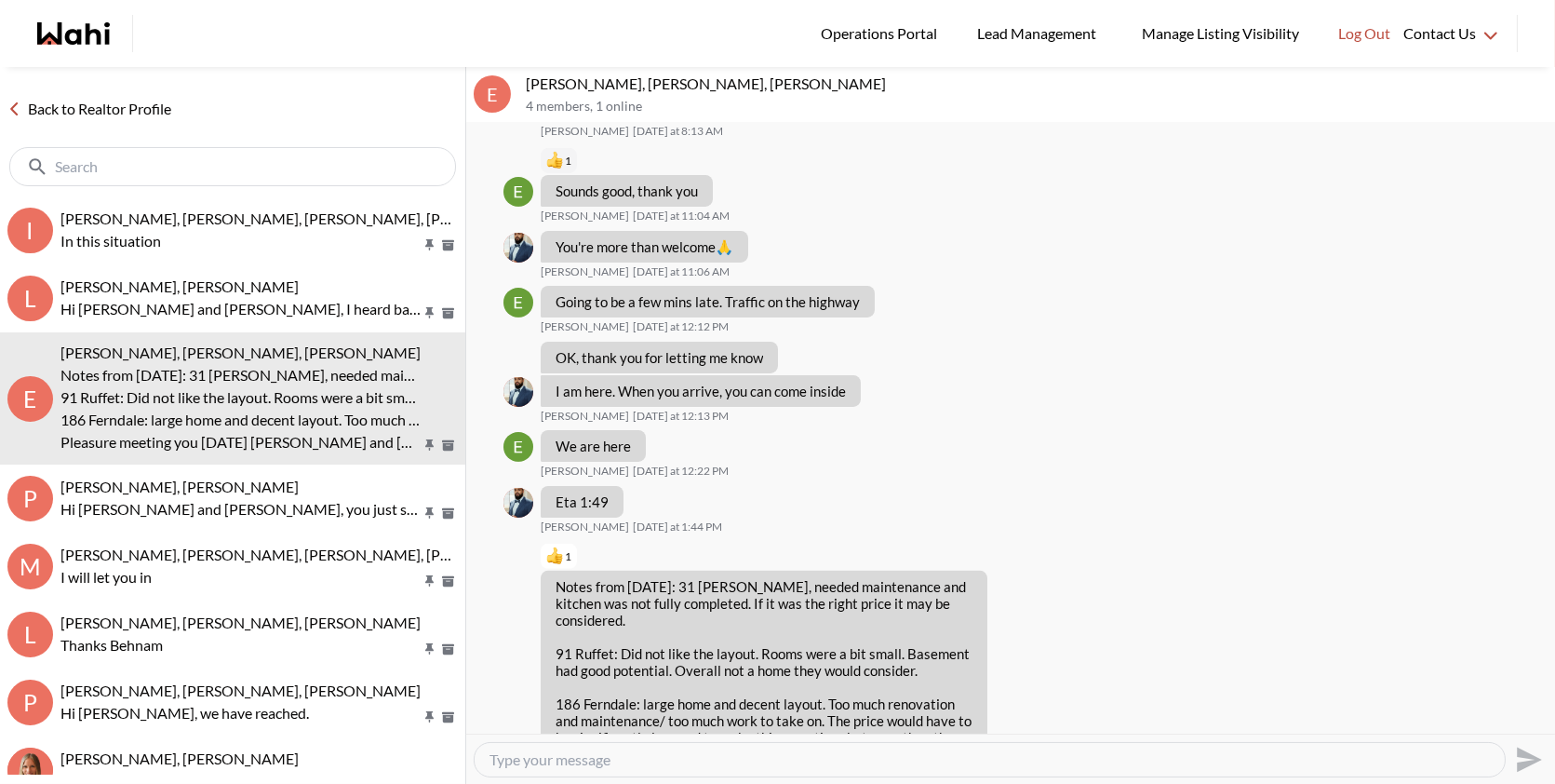
scroll to position [1394, 0]
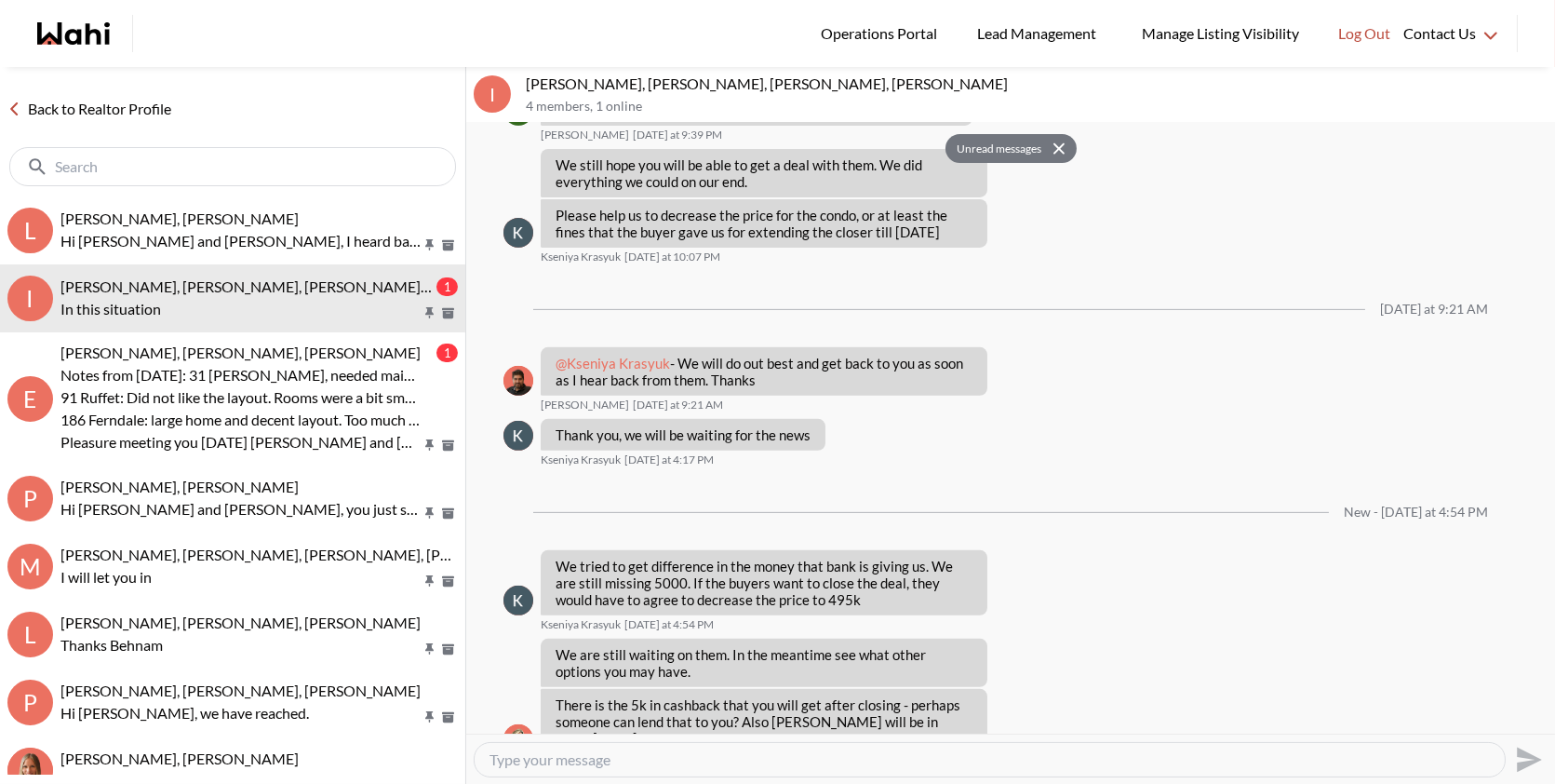
scroll to position [1756, 0]
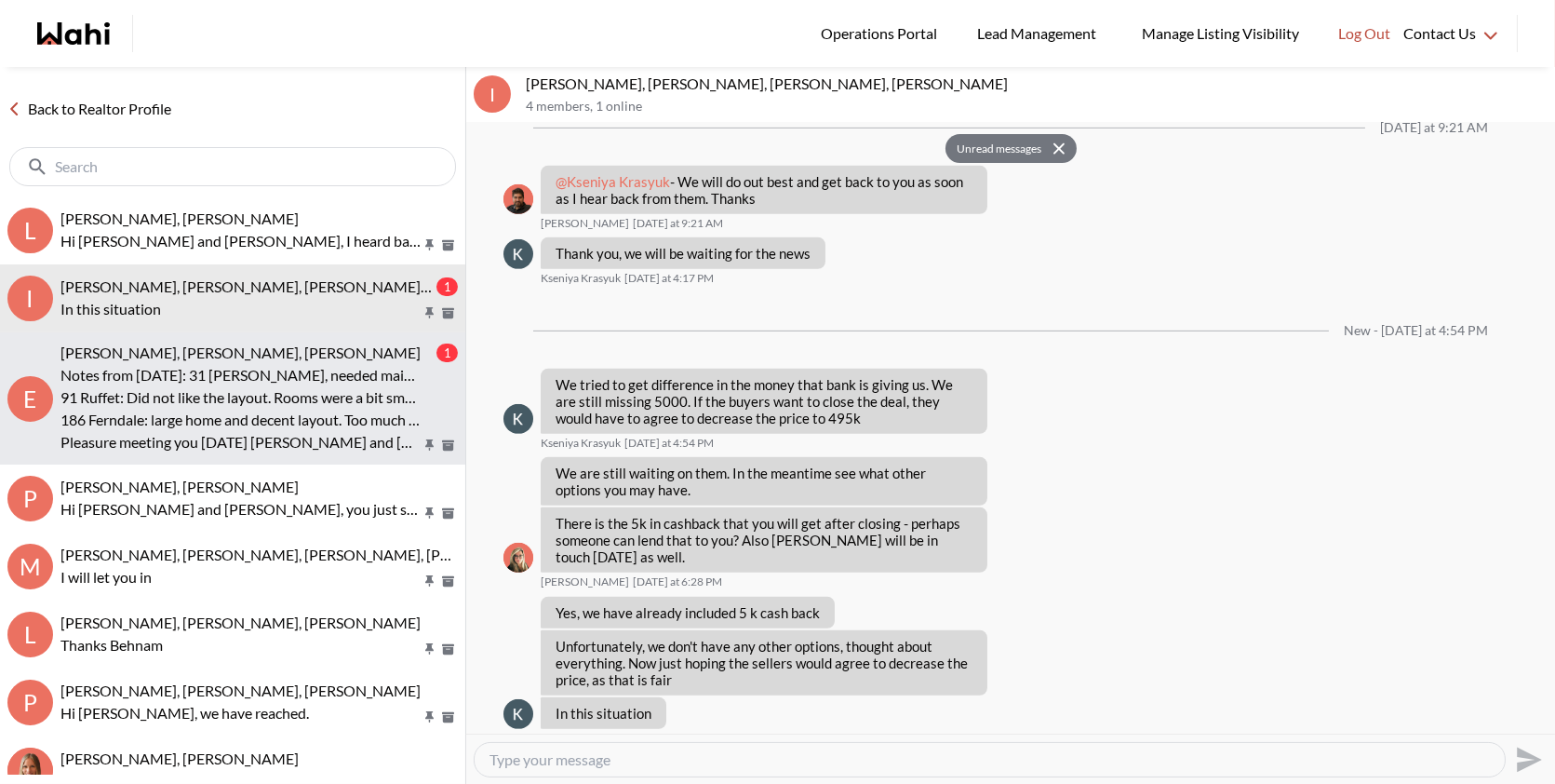
click at [248, 364] on p "Notes from [DATE]: 31 [PERSON_NAME], needed maintenance and kitchen was not ful…" at bounding box center [241, 375] width 360 height 23
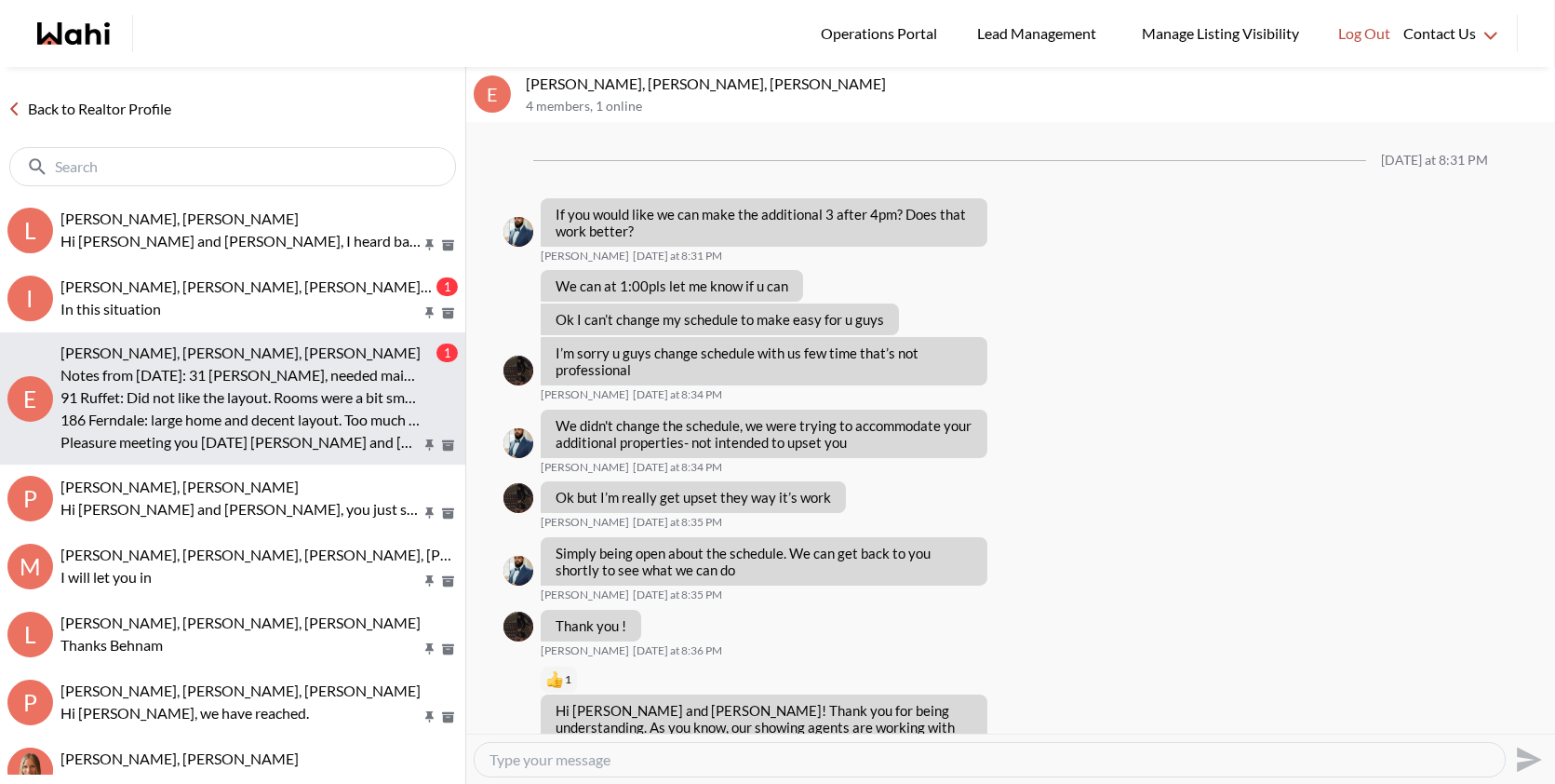
scroll to position [1467, 0]
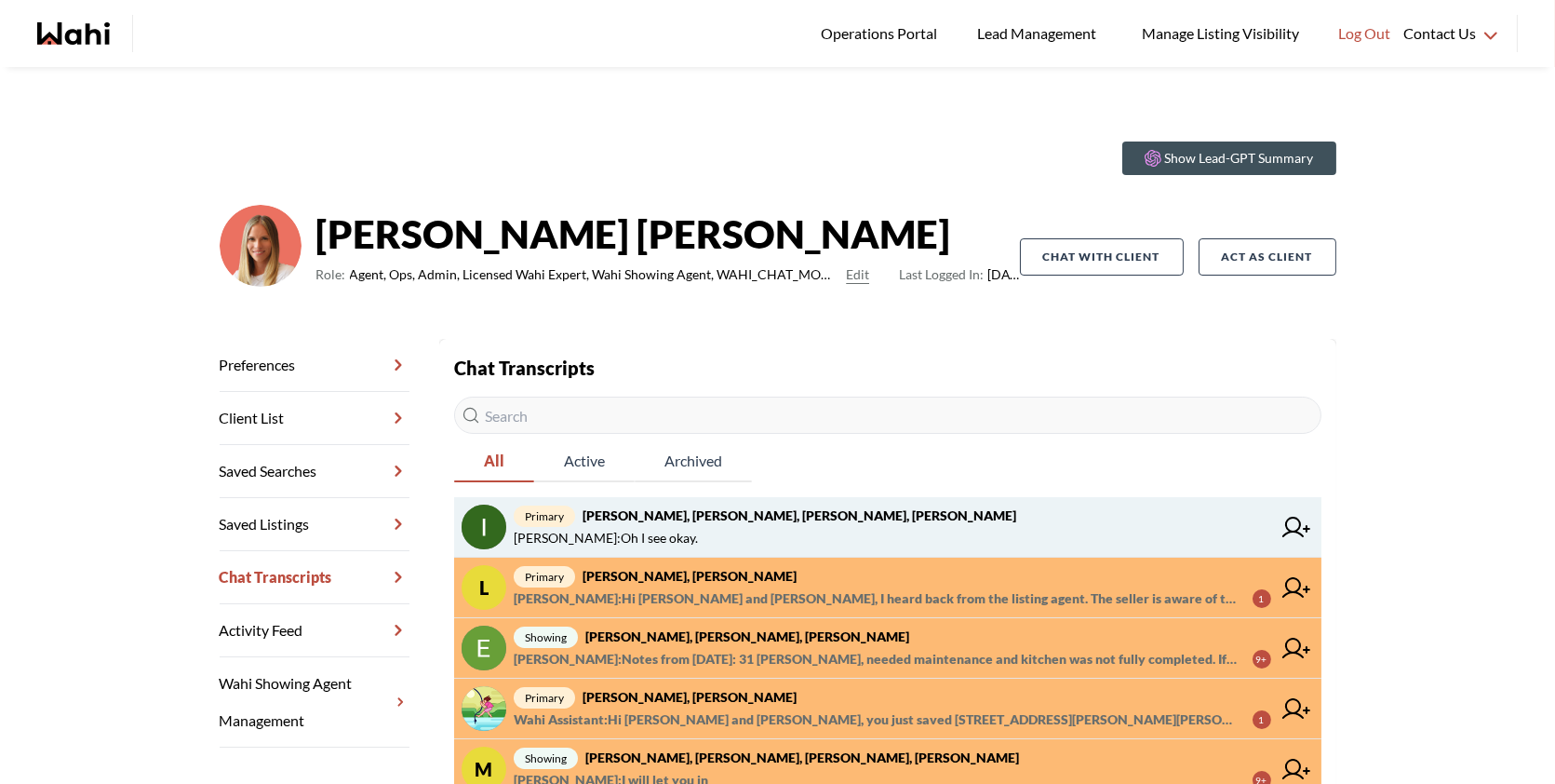
click at [898, 534] on span "[PERSON_NAME] : Oh I see okay." at bounding box center [893, 538] width 758 height 23
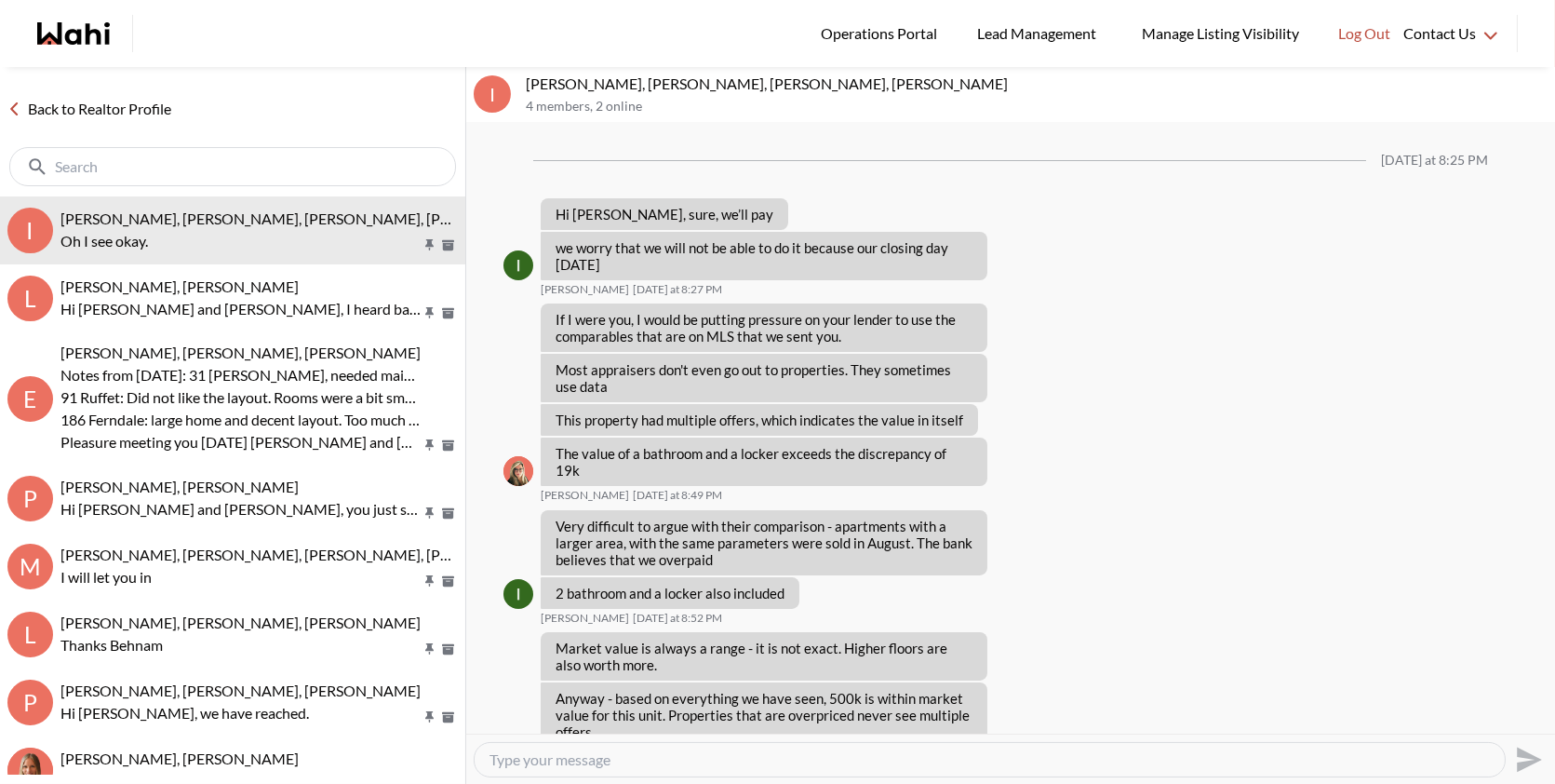
scroll to position [1213, 0]
